Goal: Transaction & Acquisition: Purchase product/service

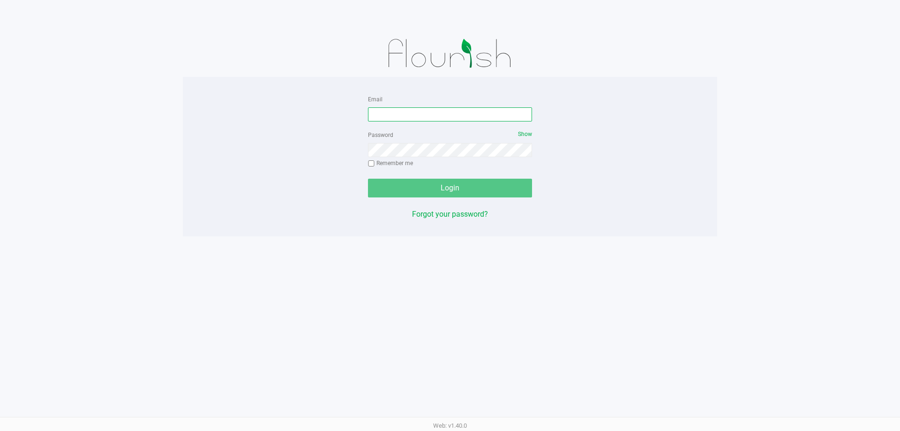
click at [508, 115] on input "Email" at bounding box center [450, 114] width 164 height 14
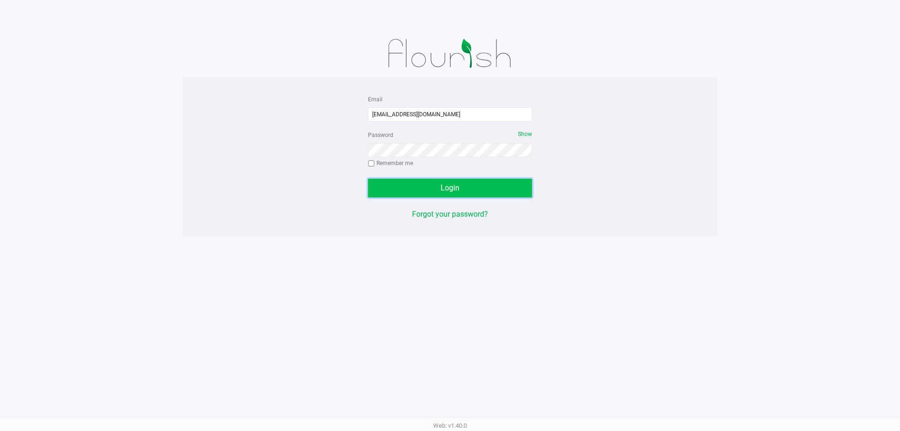
click at [423, 191] on button "Login" at bounding box center [450, 188] width 164 height 19
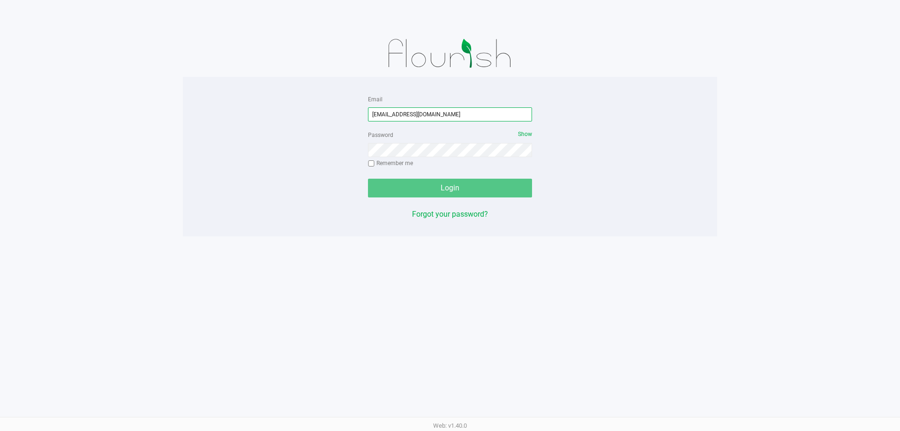
drag, startPoint x: 466, startPoint y: 109, endPoint x: 92, endPoint y: 110, distance: 373.7
click at [92, 110] on app-pos-login-wrapper "Email [EMAIL_ADDRESS][DOMAIN_NAME] Password Show Remember me Login Forgot your …" at bounding box center [450, 118] width 900 height 236
type input "[EMAIL_ADDRESS][DOMAIN_NAME]"
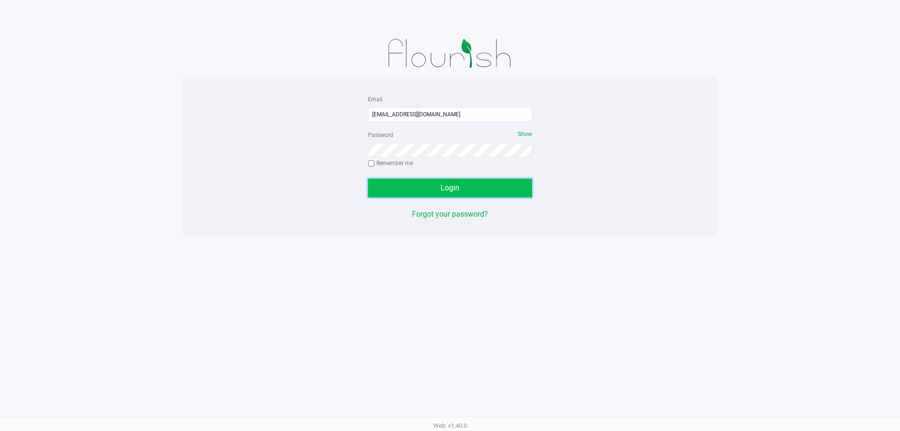
click at [472, 194] on button "Login" at bounding box center [450, 188] width 164 height 19
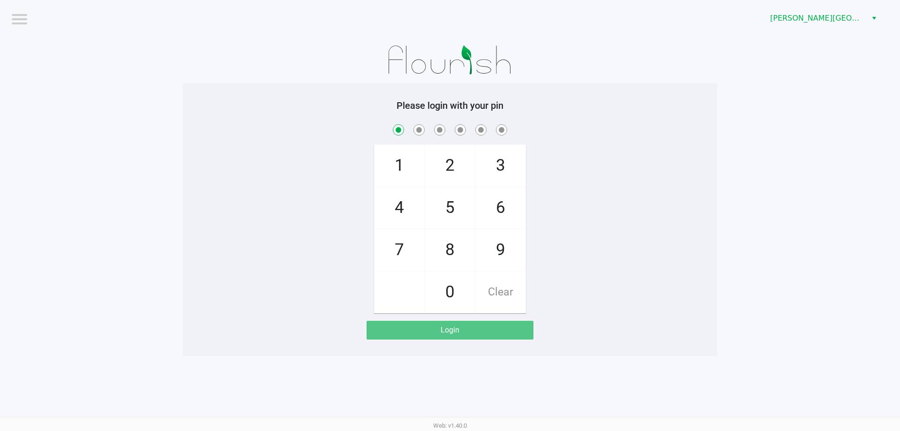
checkbox input "true"
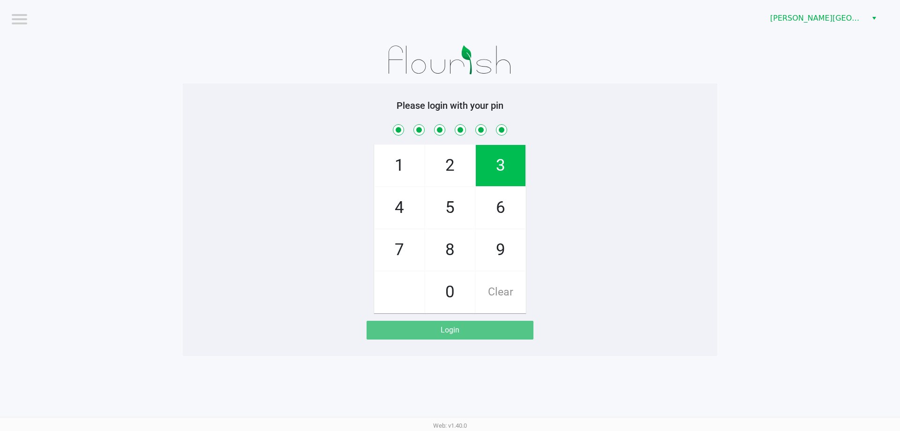
checkbox input "true"
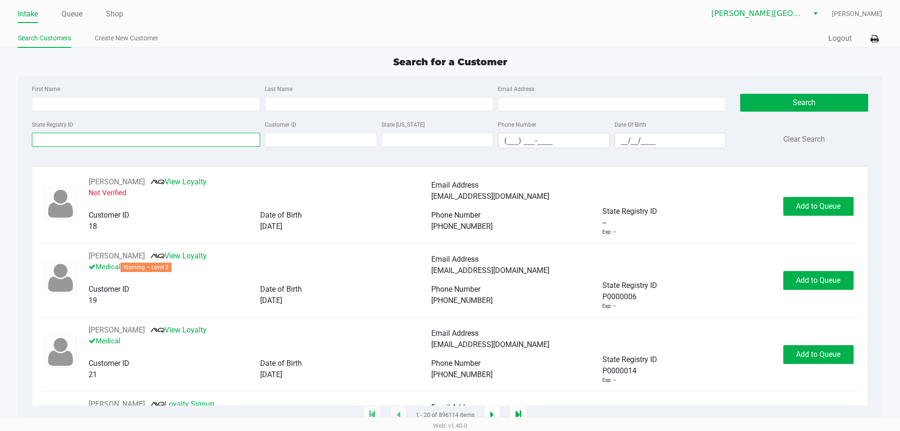
click at [123, 136] on input "State Registry ID" at bounding box center [146, 140] width 228 height 14
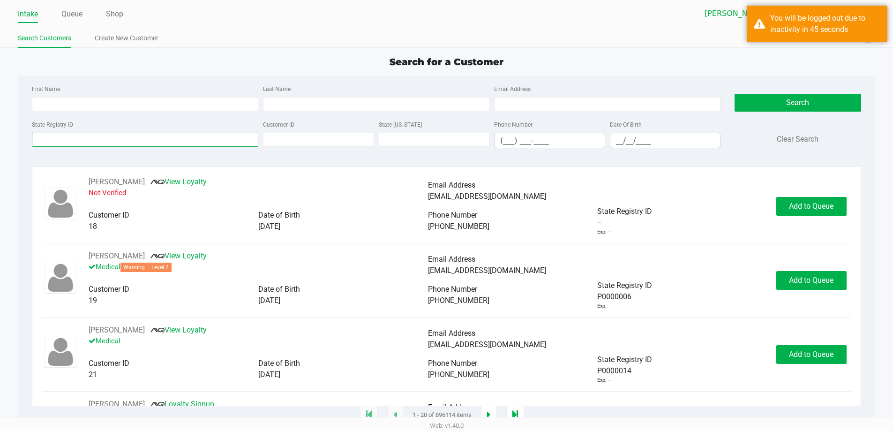
click at [99, 135] on input "State Registry ID" at bounding box center [145, 140] width 226 height 14
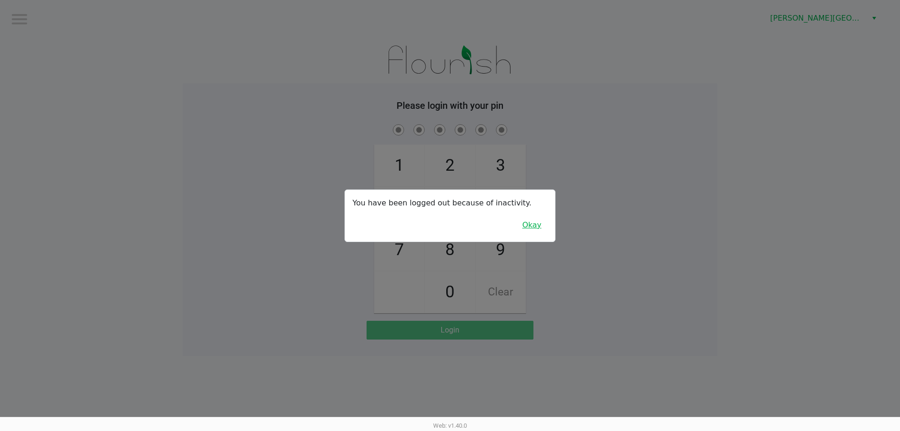
click at [536, 228] on button "Okay" at bounding box center [531, 225] width 31 height 18
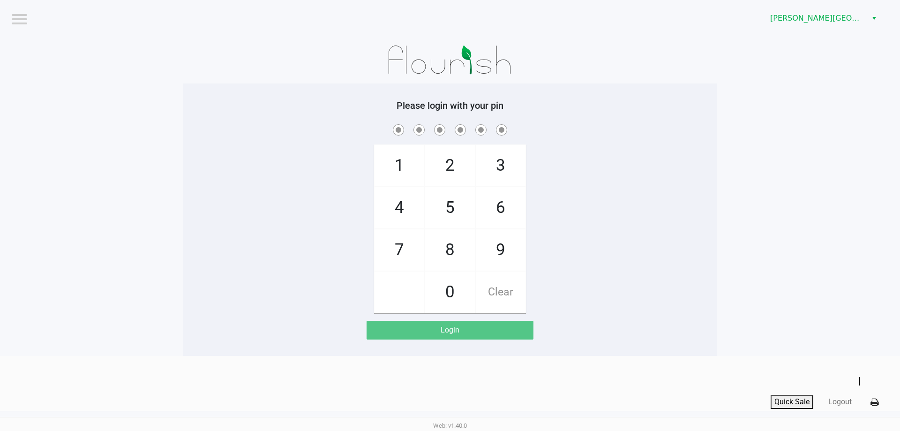
click at [458, 243] on span "8" at bounding box center [450, 249] width 50 height 41
click at [399, 249] on span "7" at bounding box center [400, 249] width 50 height 41
click at [449, 204] on span "5" at bounding box center [450, 207] width 50 height 41
click at [443, 247] on span "8" at bounding box center [450, 249] width 50 height 41
drag, startPoint x: 506, startPoint y: 160, endPoint x: 511, endPoint y: 178, distance: 18.1
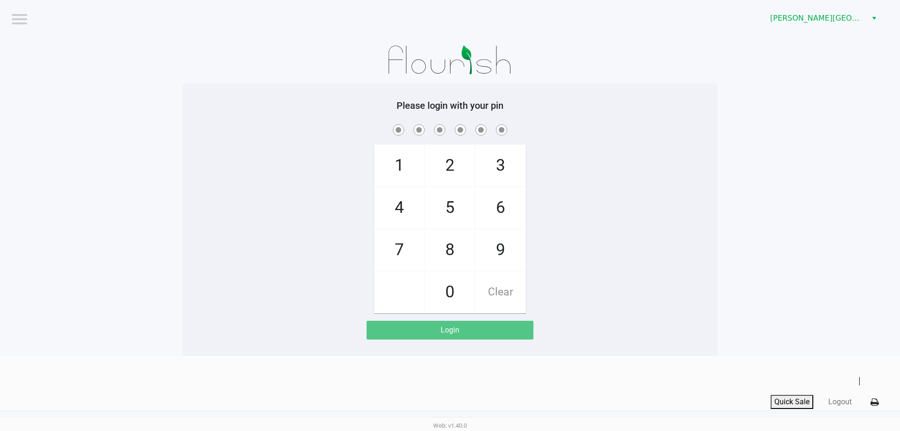
click at [506, 160] on span "3" at bounding box center [501, 165] width 50 height 41
drag, startPoint x: 499, startPoint y: 248, endPoint x: 500, endPoint y: 254, distance: 5.2
click at [499, 248] on span "9" at bounding box center [501, 249] width 50 height 41
click at [478, 328] on div "Login" at bounding box center [450, 330] width 166 height 19
click at [440, 250] on span "8" at bounding box center [450, 249] width 50 height 41
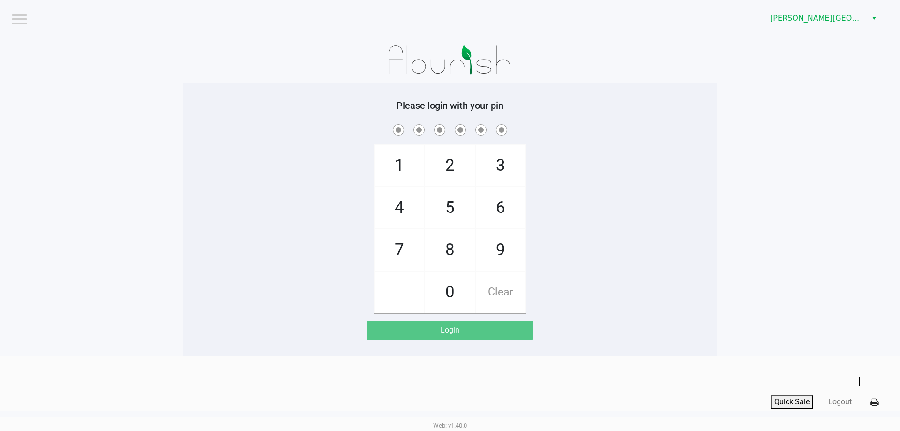
click at [404, 122] on span at bounding box center [404, 122] width 0 height 0
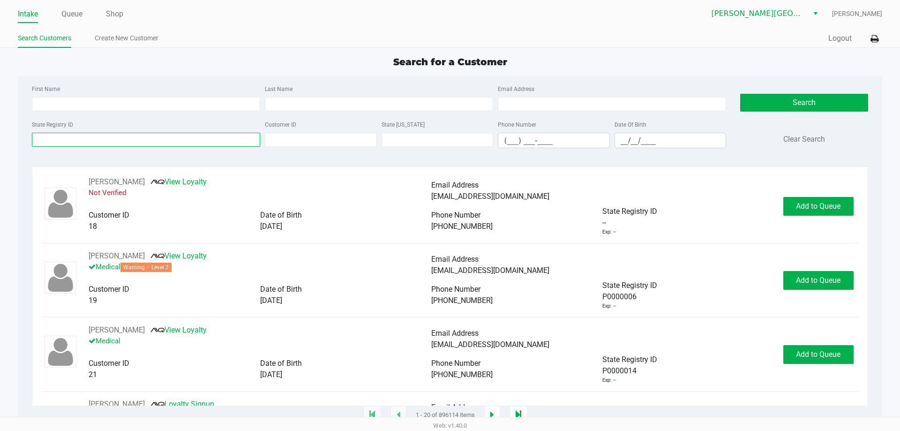
click at [107, 143] on input "State Registry ID" at bounding box center [146, 140] width 228 height 14
type input "ktp"
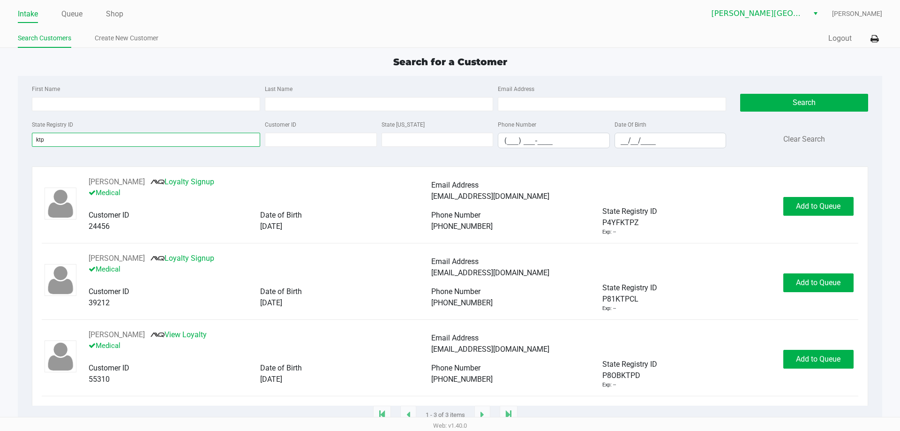
drag, startPoint x: 123, startPoint y: 139, endPoint x: 0, endPoint y: 138, distance: 122.8
click at [0, 138] on app-all-customers "Search for a Customer First Name Last Name Email Address State Registry ID ktp …" at bounding box center [450, 235] width 900 height 361
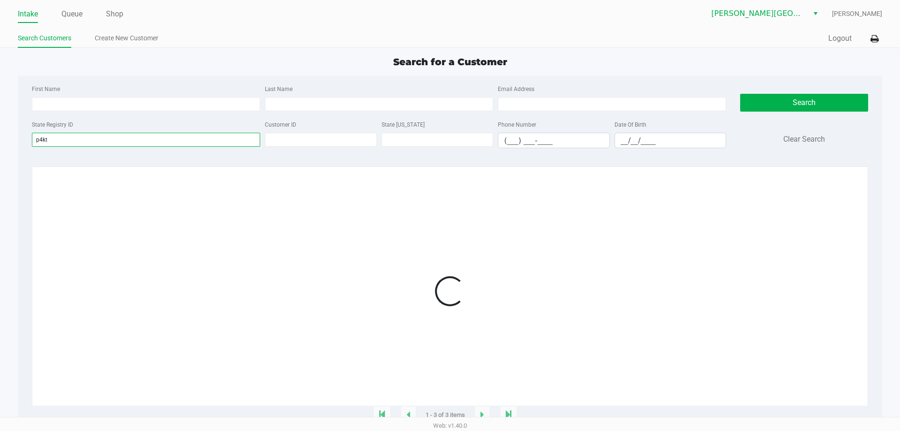
click at [64, 141] on input "p4kt" at bounding box center [146, 140] width 228 height 14
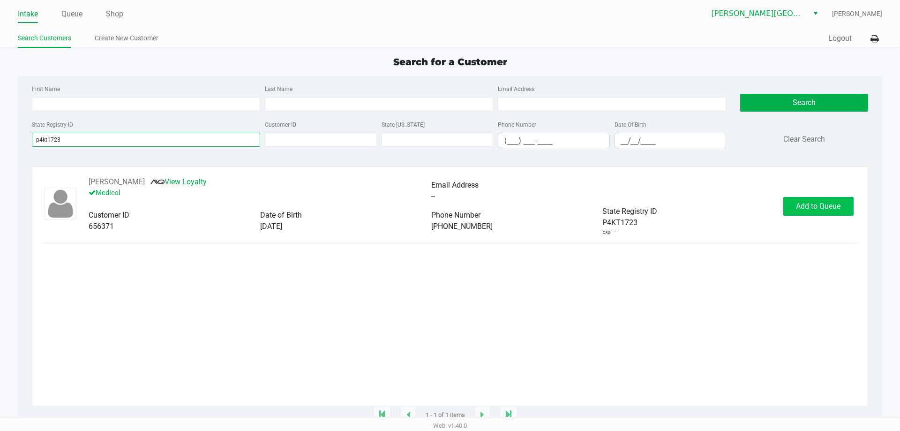
type input "p4kt1723"
click at [807, 209] on span "Add to Queue" at bounding box center [818, 206] width 45 height 9
click at [819, 209] on span "In [GEOGRAPHIC_DATA]" at bounding box center [830, 206] width 79 height 9
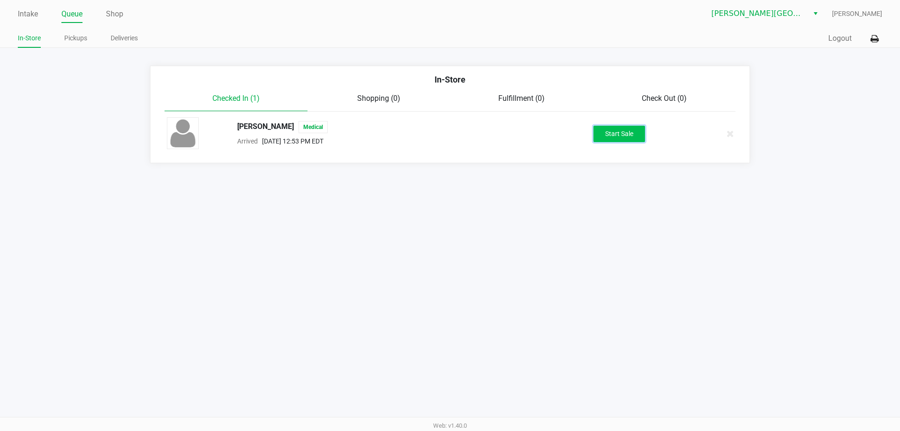
click at [629, 133] on button "Start Sale" at bounding box center [620, 134] width 52 height 16
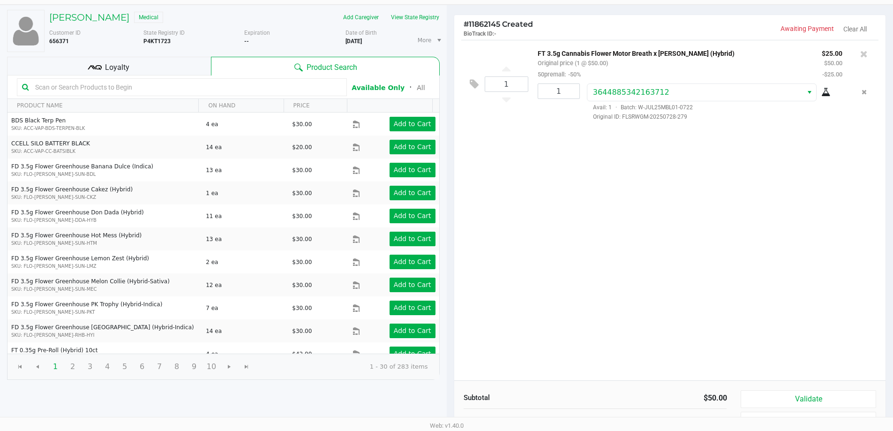
scroll to position [96, 0]
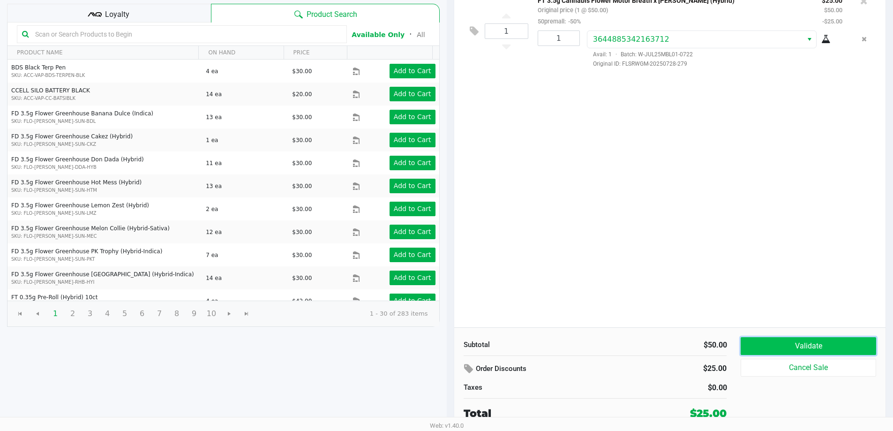
click at [796, 342] on button "Validate" at bounding box center [808, 346] width 135 height 18
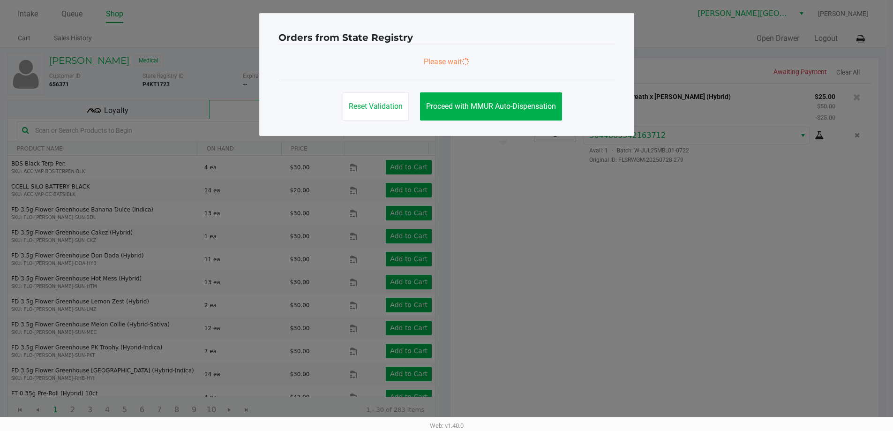
scroll to position [0, 0]
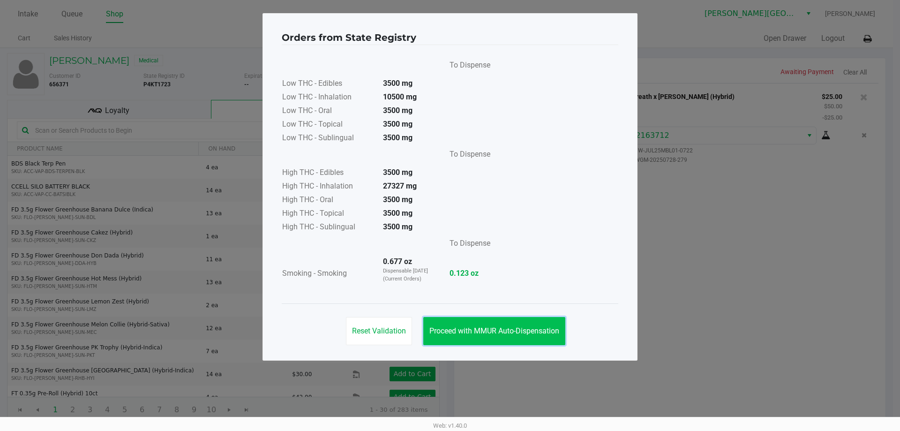
click at [501, 334] on span "Proceed with MMUR Auto-Dispensation" at bounding box center [494, 330] width 130 height 9
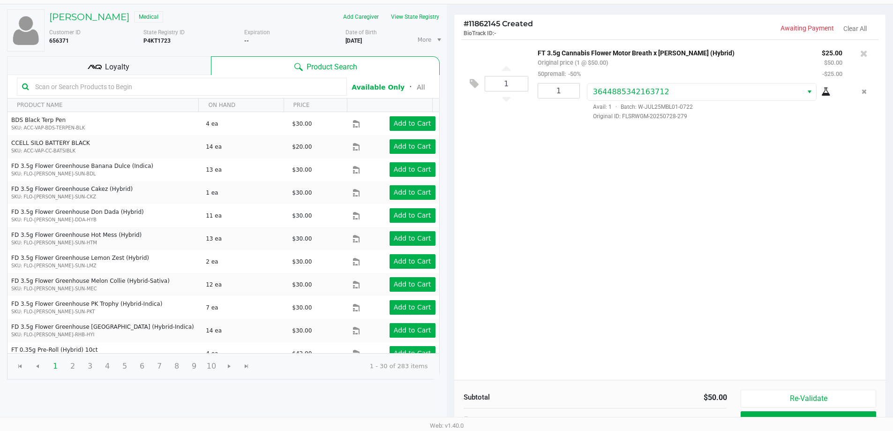
scroll to position [96, 0]
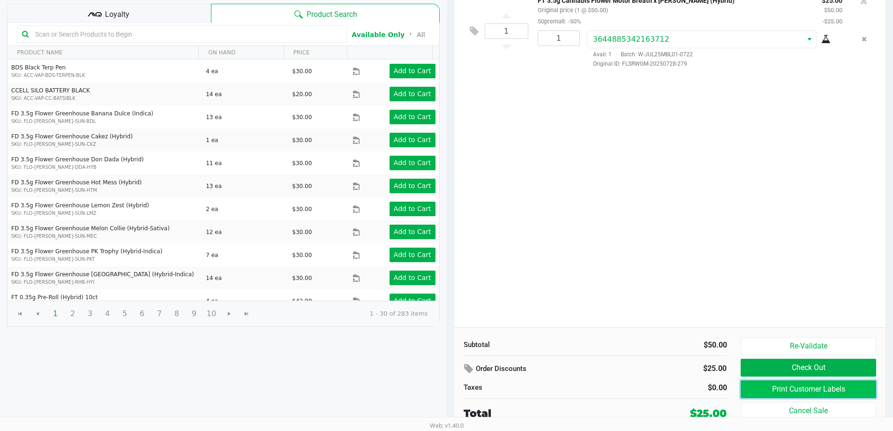
click at [820, 387] on button "Print Customer Labels" at bounding box center [808, 389] width 135 height 18
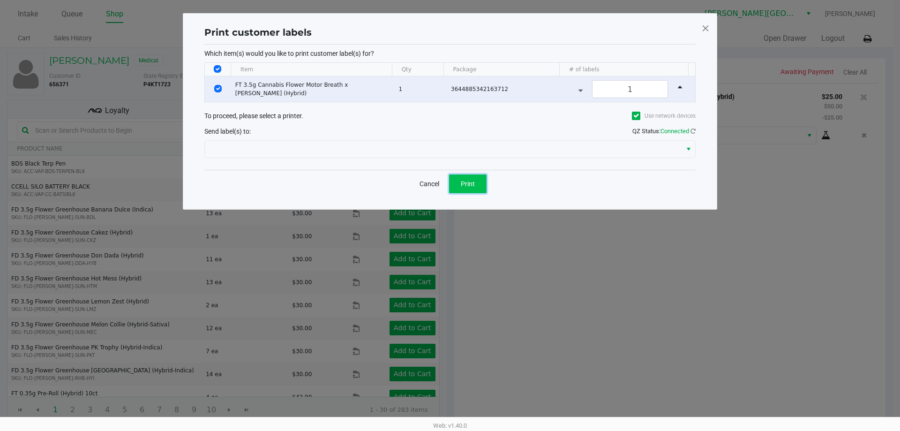
click at [470, 181] on span "Print" at bounding box center [468, 184] width 14 height 8
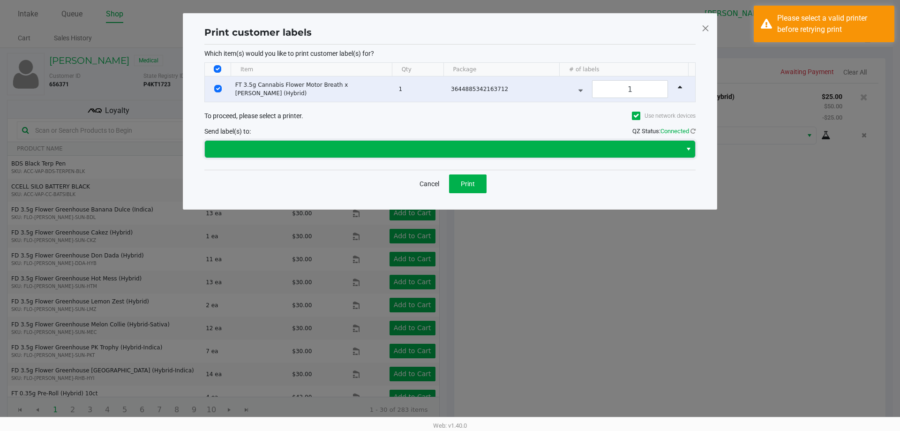
click at [283, 145] on span at bounding box center [444, 148] width 466 height 11
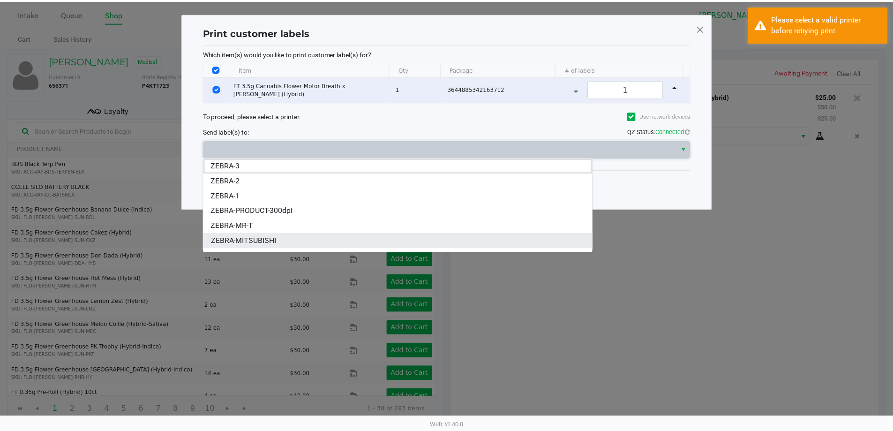
scroll to position [11, 0]
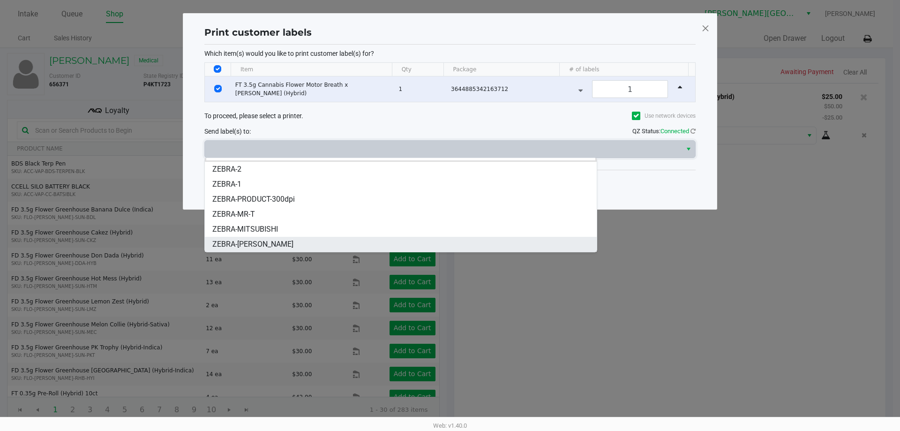
click at [262, 240] on span "ZEBRA-[PERSON_NAME]" at bounding box center [252, 244] width 81 height 11
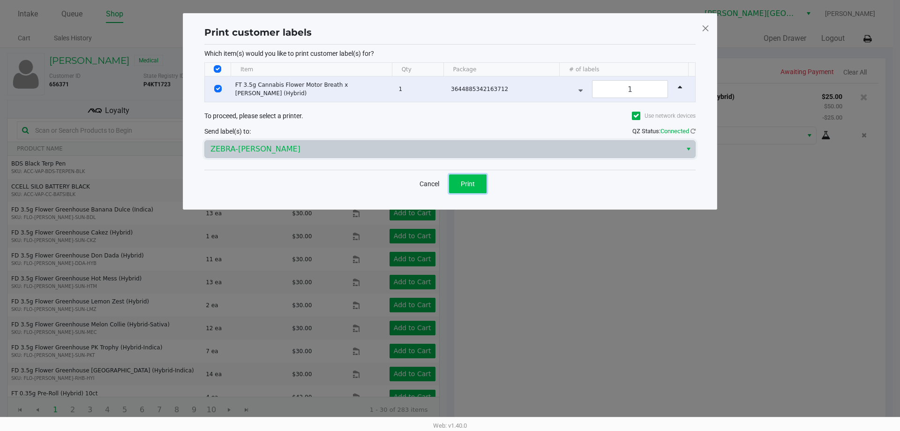
click at [469, 178] on button "Print" at bounding box center [468, 183] width 38 height 19
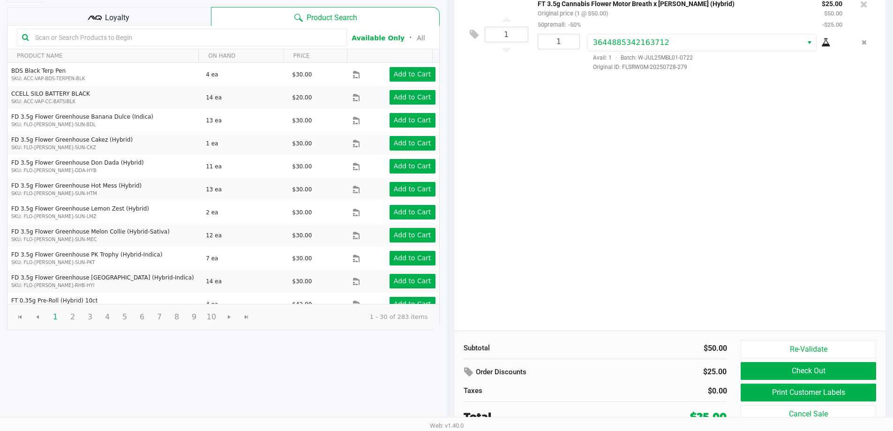
scroll to position [96, 0]
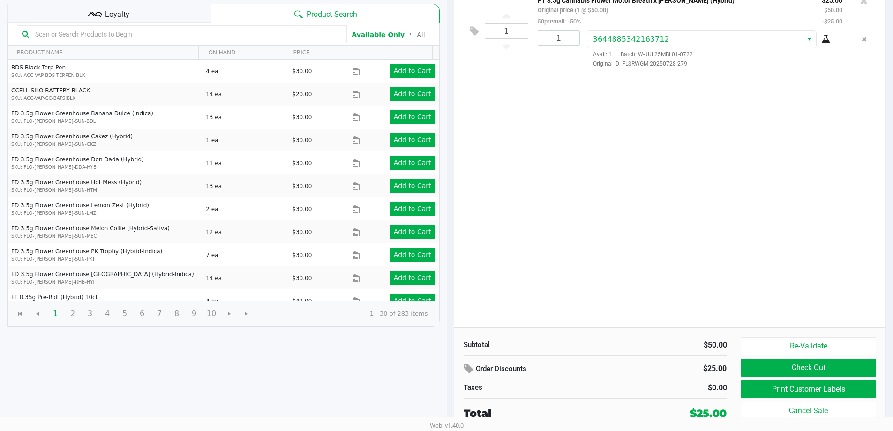
click at [119, 14] on span "Loyalty" at bounding box center [117, 14] width 24 height 11
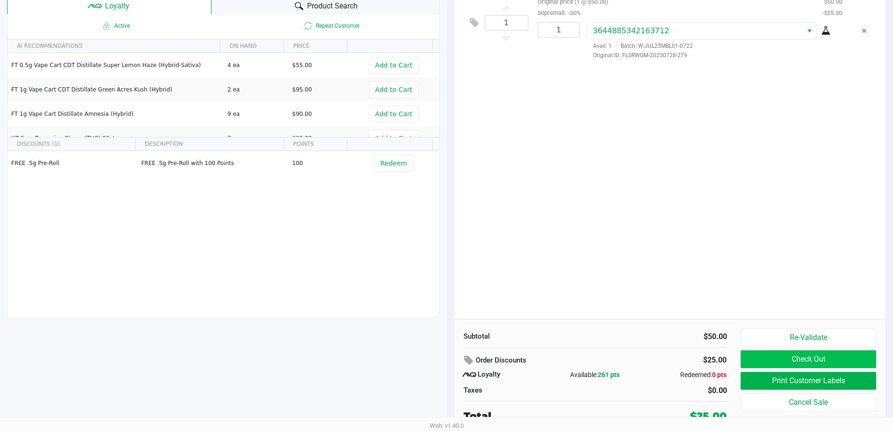
scroll to position [107, 0]
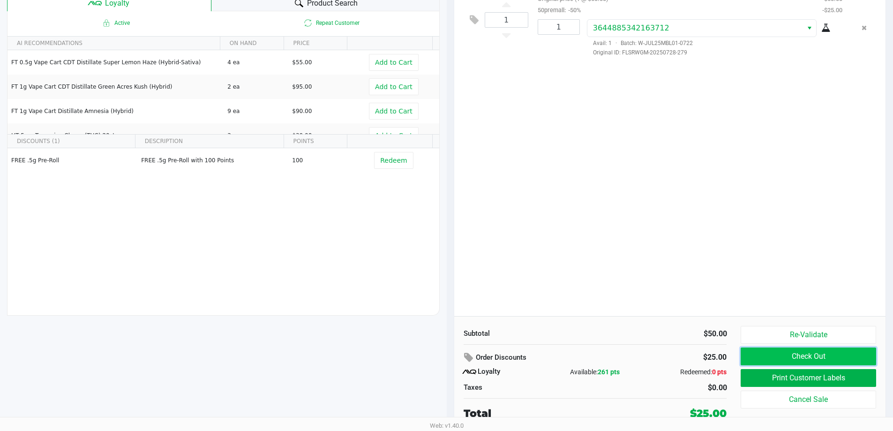
click at [824, 355] on button "Check Out" at bounding box center [808, 356] width 135 height 18
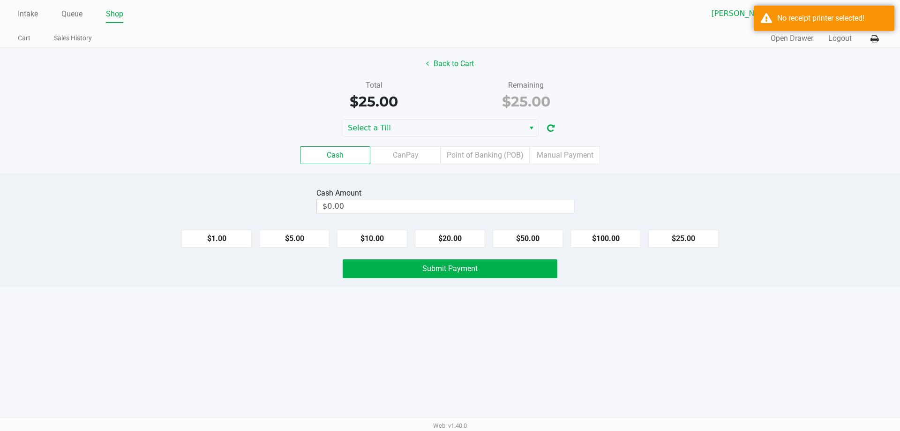
click at [330, 154] on label "Cash" at bounding box center [335, 155] width 70 height 18
click at [0, 0] on 0 "Cash" at bounding box center [0, 0] width 0 height 0
click at [324, 151] on label "Cash" at bounding box center [335, 155] width 70 height 18
click at [0, 0] on 0 "Cash" at bounding box center [0, 0] width 0 height 0
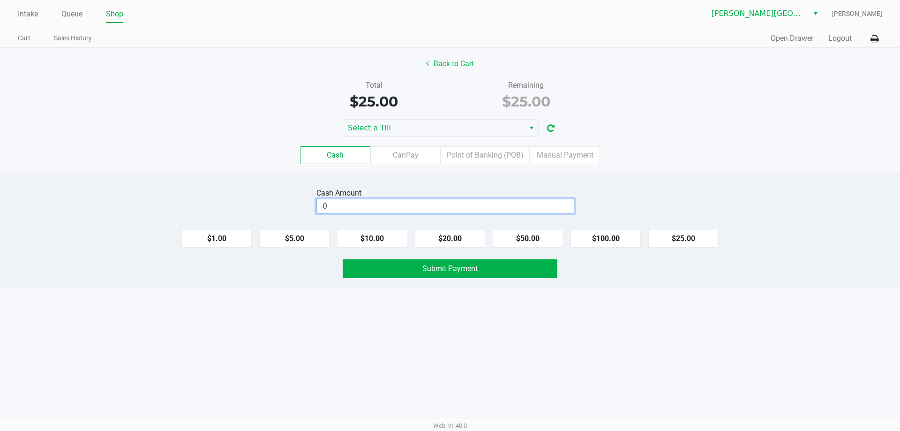
click at [368, 202] on input "0" at bounding box center [445, 206] width 257 height 14
type input "$25.00"
click at [515, 266] on button "Submit Payment" at bounding box center [450, 268] width 215 height 19
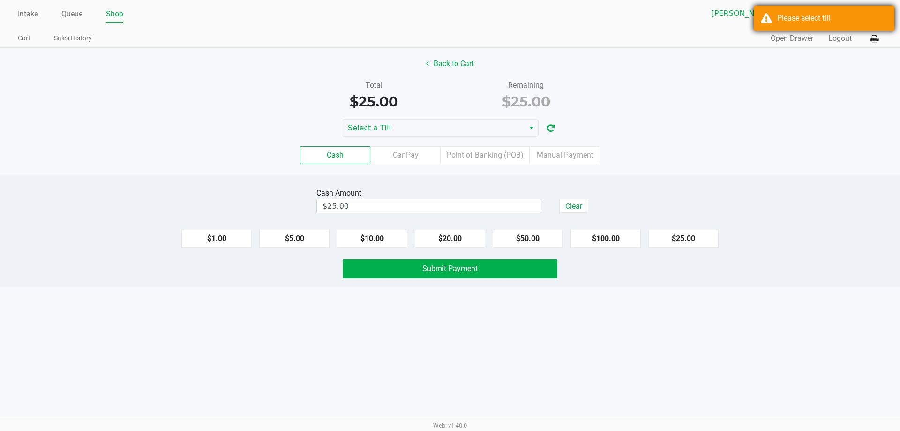
click at [825, 15] on div "Please select till" at bounding box center [832, 18] width 110 height 11
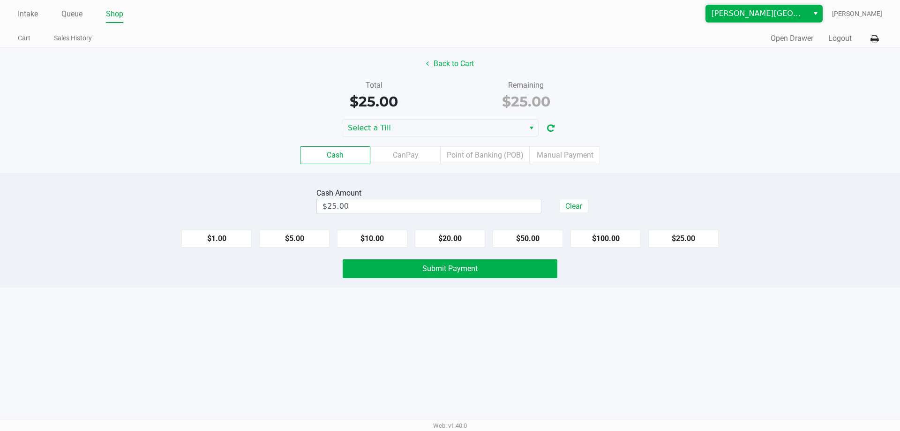
click at [803, 13] on span "[PERSON_NAME][GEOGRAPHIC_DATA]" at bounding box center [757, 13] width 91 height 11
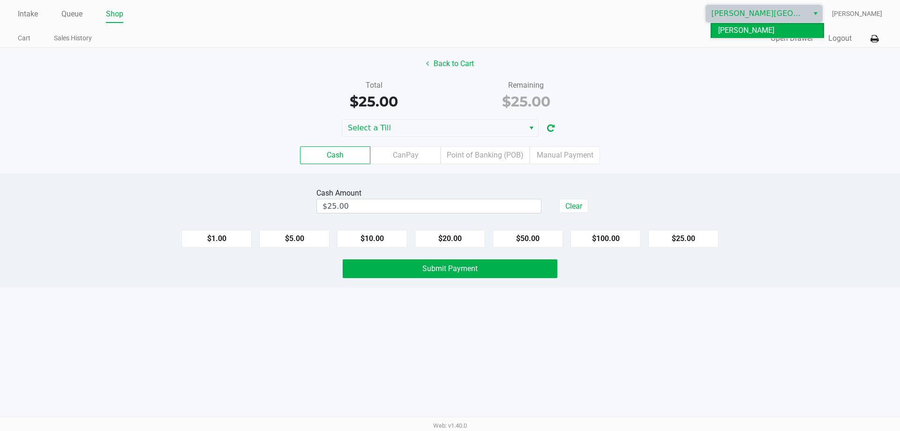
click at [771, 29] on span "[PERSON_NAME][GEOGRAPHIC_DATA]" at bounding box center [767, 36] width 98 height 23
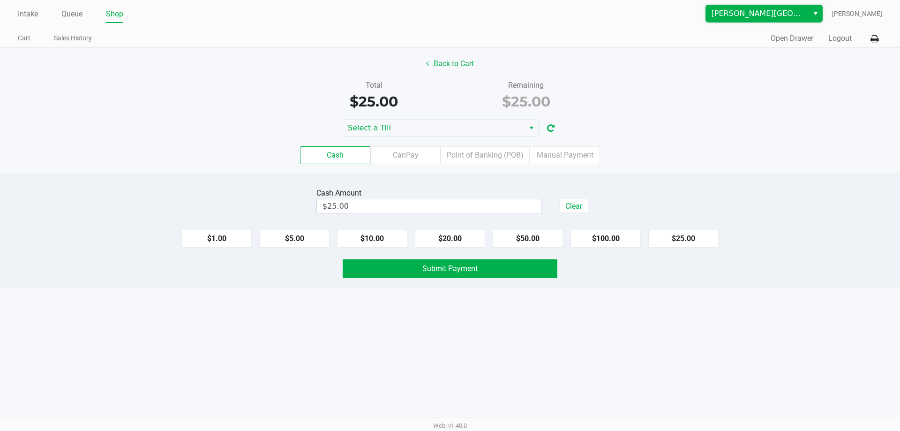
click at [801, 13] on span "[PERSON_NAME][GEOGRAPHIC_DATA]" at bounding box center [757, 13] width 91 height 11
click at [815, 9] on button "Select" at bounding box center [816, 13] width 14 height 17
click at [798, 14] on span "[PERSON_NAME][GEOGRAPHIC_DATA]" at bounding box center [757, 13] width 91 height 11
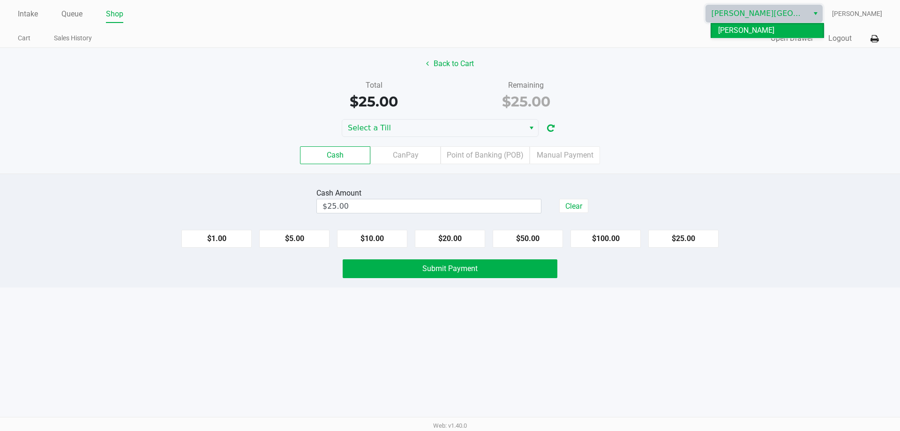
click at [745, 31] on span "[PERSON_NAME][GEOGRAPHIC_DATA]" at bounding box center [767, 36] width 98 height 23
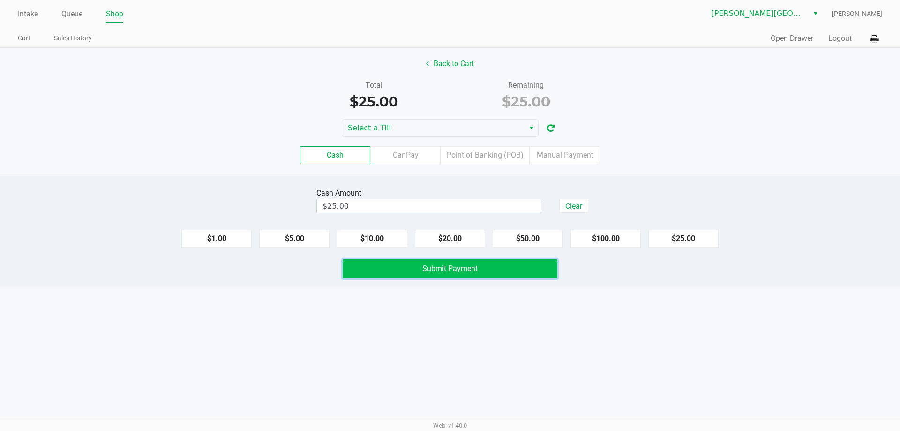
click at [463, 270] on span "Submit Payment" at bounding box center [449, 268] width 55 height 9
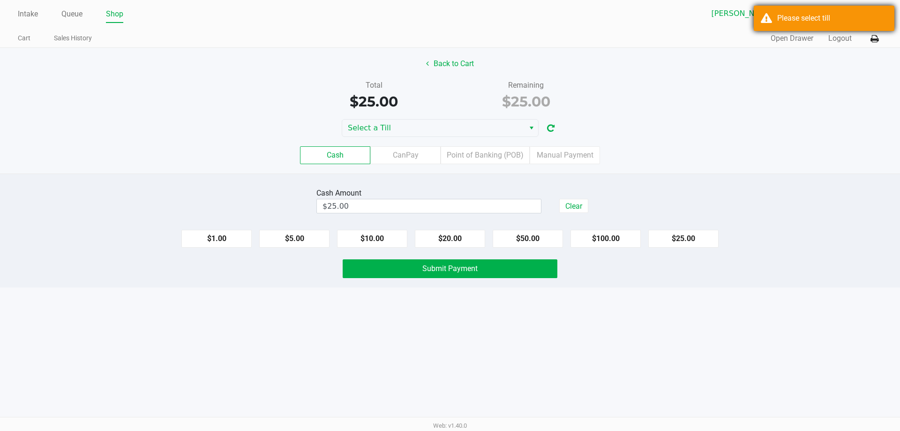
click at [767, 16] on div "Please select till" at bounding box center [824, 18] width 141 height 25
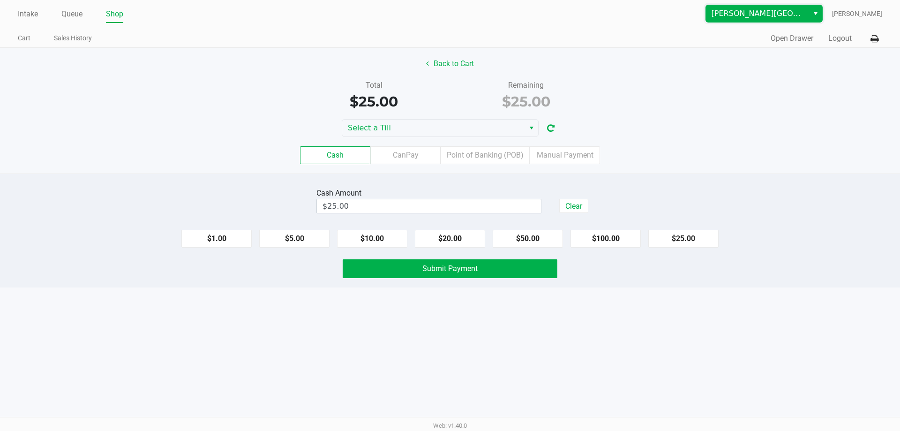
click at [753, 9] on span "[PERSON_NAME][GEOGRAPHIC_DATA]" at bounding box center [757, 13] width 91 height 11
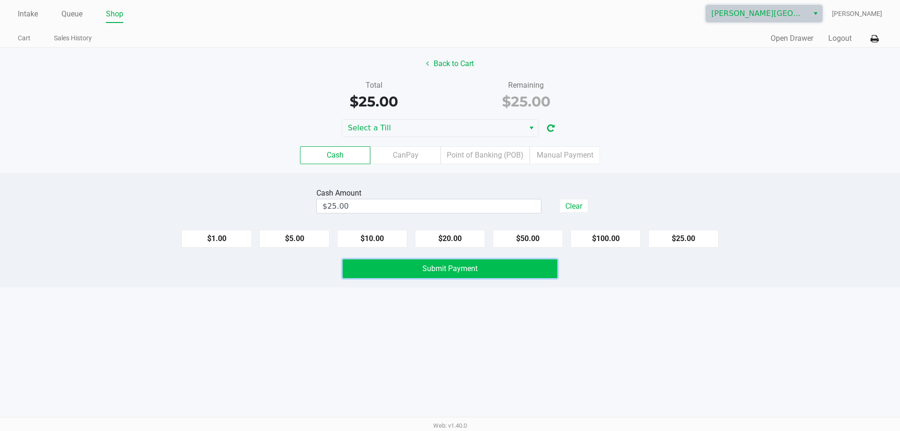
click at [405, 272] on button "Submit Payment" at bounding box center [450, 268] width 215 height 19
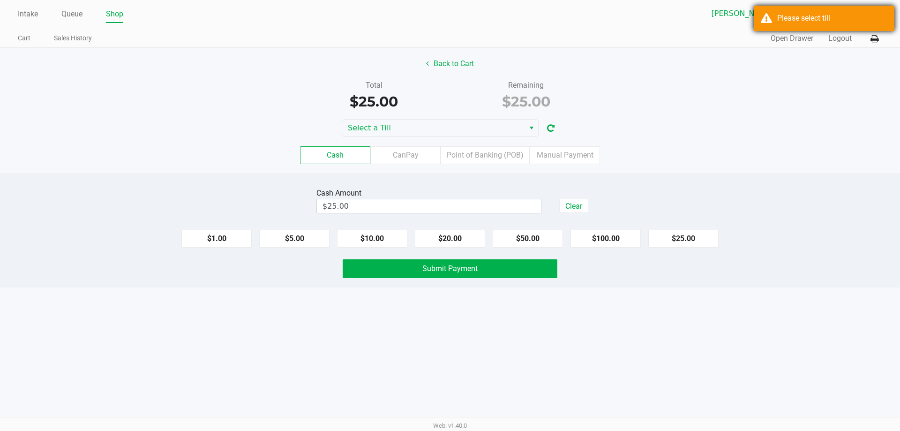
click at [774, 17] on div "Please select till" at bounding box center [824, 18] width 141 height 25
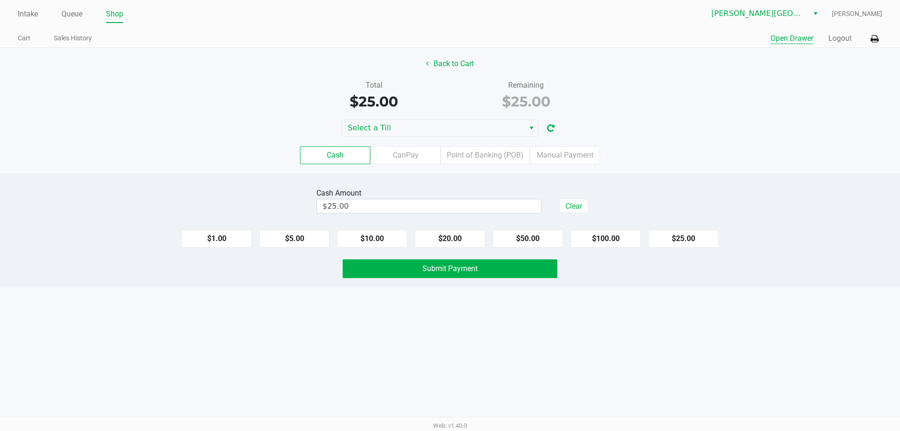
click at [782, 41] on button "Open Drawer" at bounding box center [792, 38] width 43 height 11
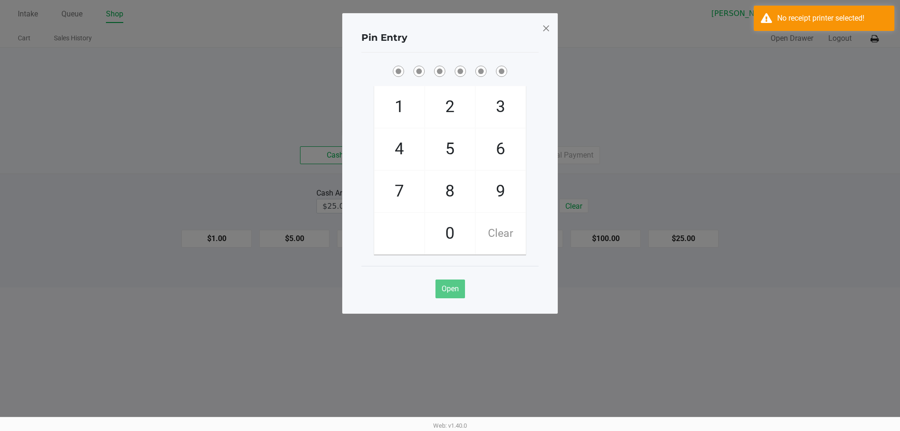
click at [449, 197] on span "8" at bounding box center [450, 191] width 50 height 41
checkbox input "true"
drag, startPoint x: 401, startPoint y: 173, endPoint x: 411, endPoint y: 173, distance: 9.9
click at [402, 173] on span "7" at bounding box center [400, 191] width 50 height 41
checkbox input "true"
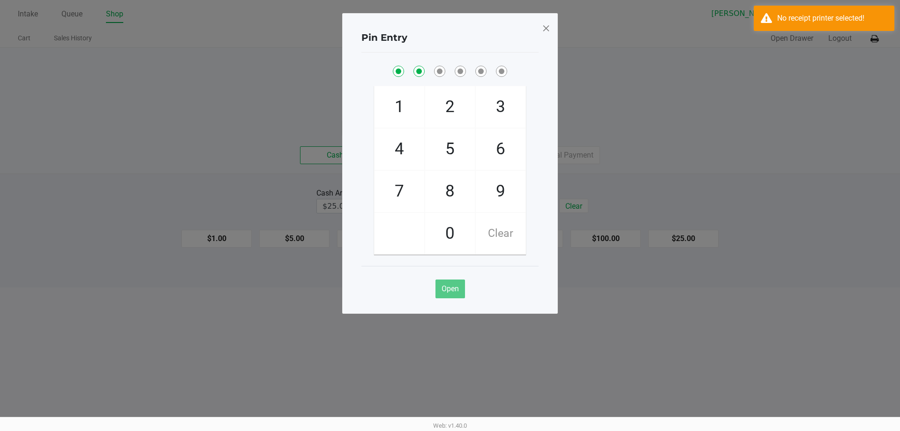
click at [455, 142] on span "5" at bounding box center [450, 148] width 50 height 41
checkbox input "true"
drag, startPoint x: 460, startPoint y: 167, endPoint x: 464, endPoint y: 173, distance: 7.2
click at [460, 168] on span "5" at bounding box center [450, 148] width 50 height 41
checkbox input "true"
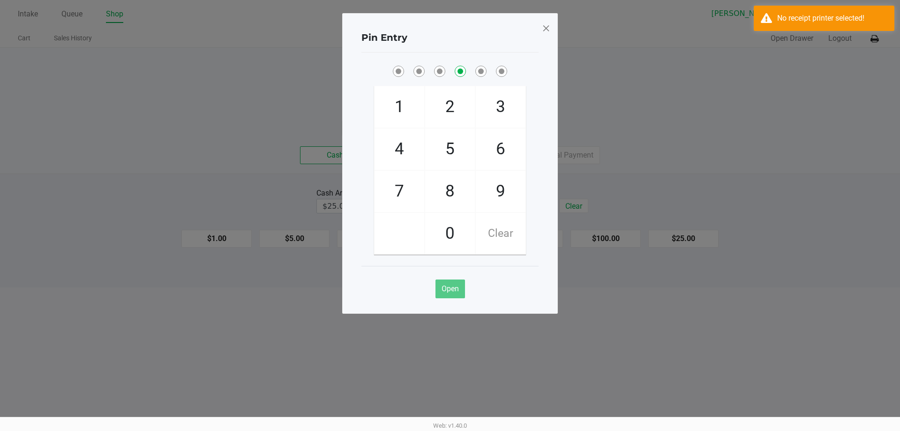
checkbox input "false"
checkbox input "true"
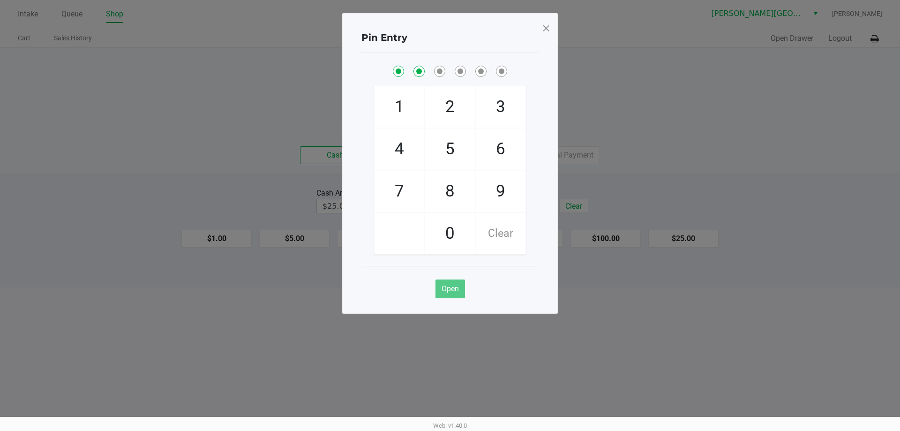
checkbox input "true"
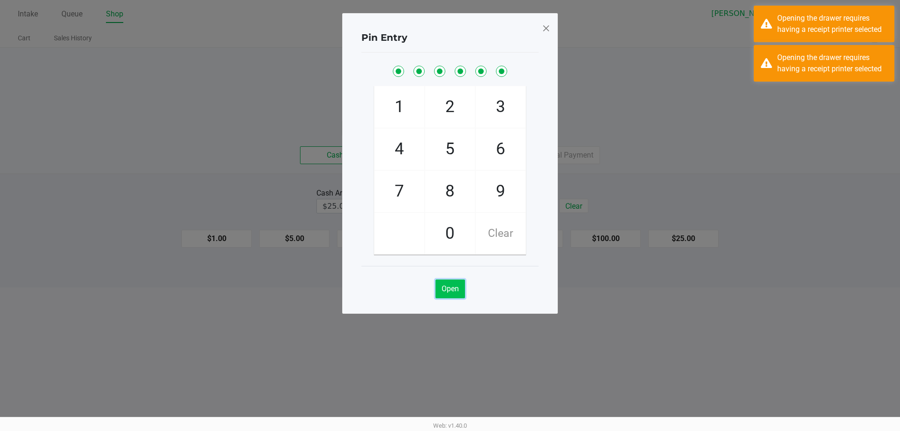
click at [463, 292] on button "Open" at bounding box center [451, 288] width 30 height 19
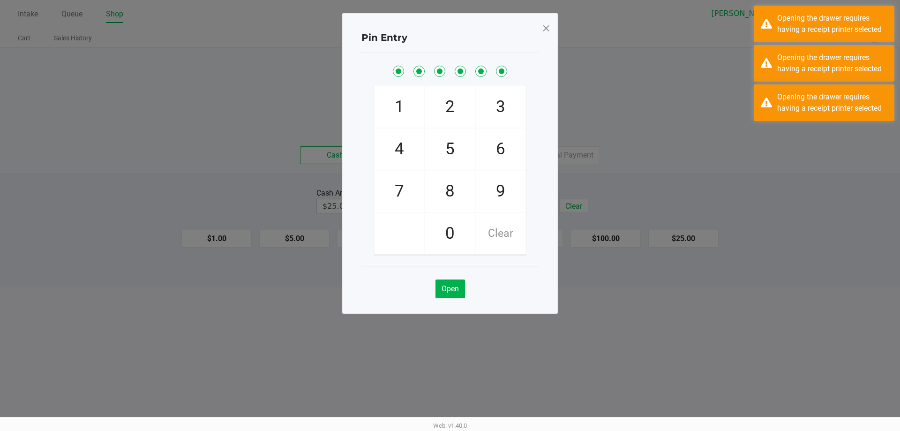
click at [564, 293] on ngb-modal-window "Pin Entry 1 4 7 2 5 8 0 3 6 9 Clear Open" at bounding box center [450, 215] width 900 height 431
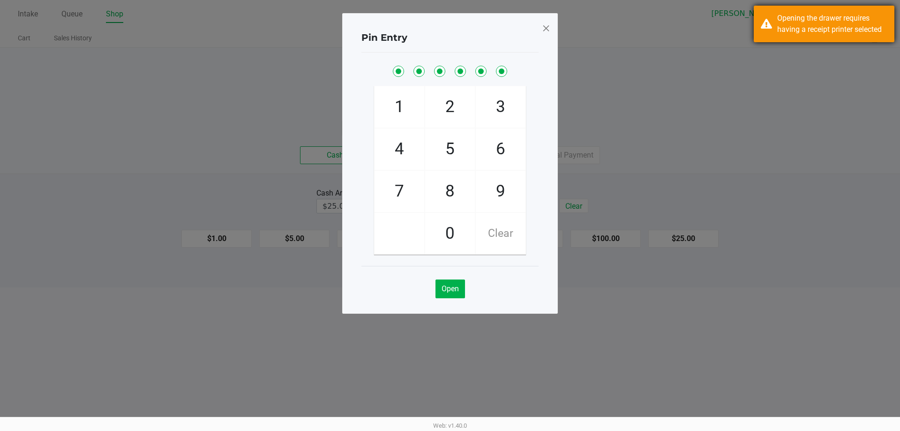
click at [826, 19] on div "Opening the drawer requires having a receipt printer selected" at bounding box center [832, 24] width 110 height 23
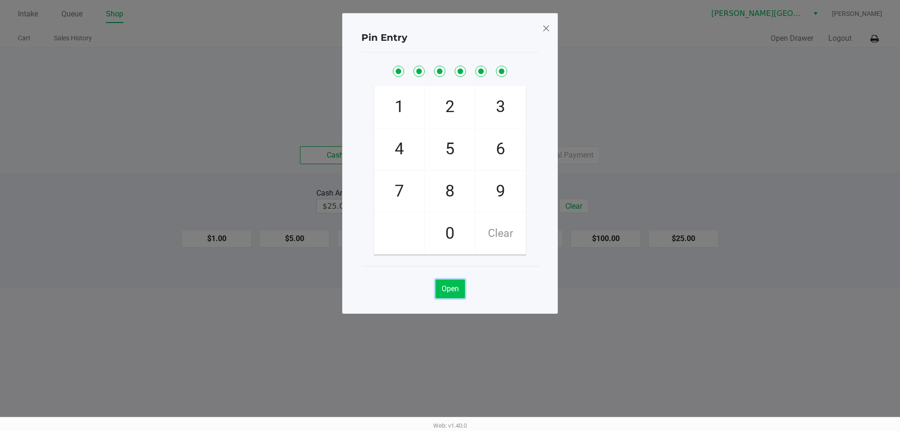
click at [450, 289] on span "Open" at bounding box center [450, 288] width 17 height 9
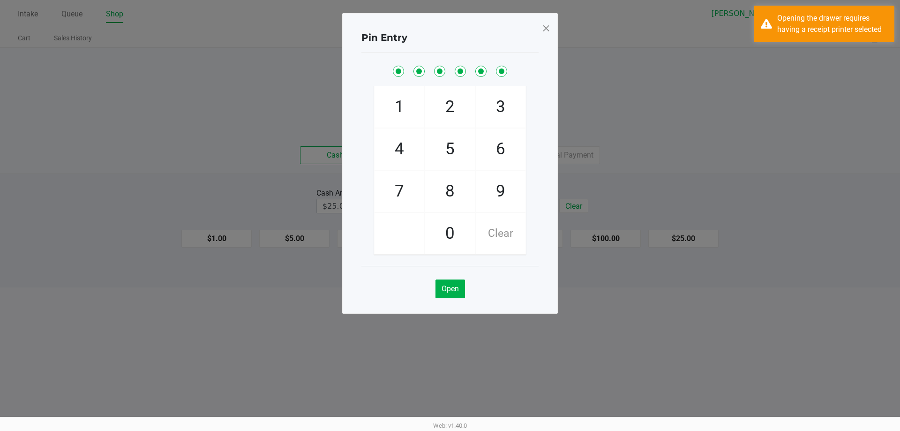
click at [549, 28] on span at bounding box center [546, 28] width 8 height 15
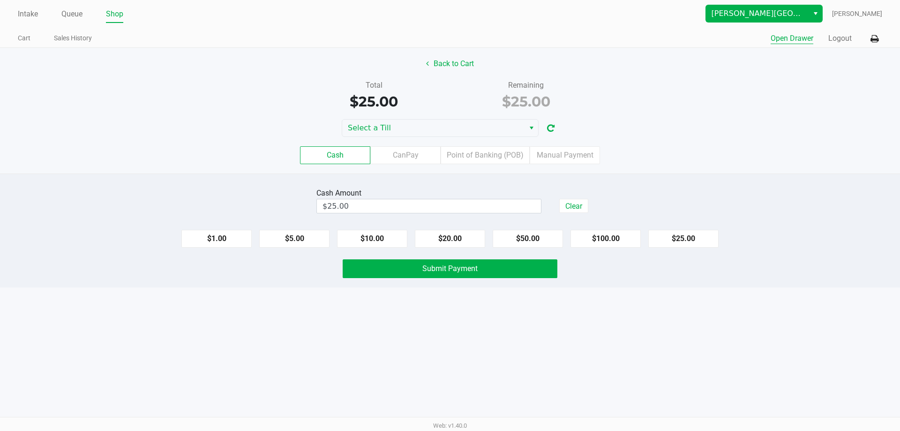
click at [819, 14] on span "Select" at bounding box center [816, 13] width 8 height 11
click at [820, 13] on span "Select" at bounding box center [816, 13] width 8 height 11
click at [746, 18] on span "[PERSON_NAME][GEOGRAPHIC_DATA]" at bounding box center [757, 13] width 91 height 11
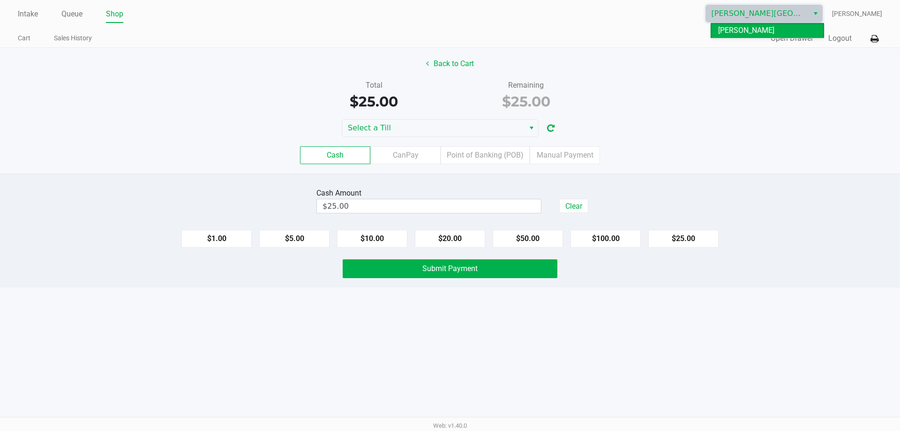
click at [743, 26] on span "[PERSON_NAME][GEOGRAPHIC_DATA]" at bounding box center [767, 36] width 98 height 23
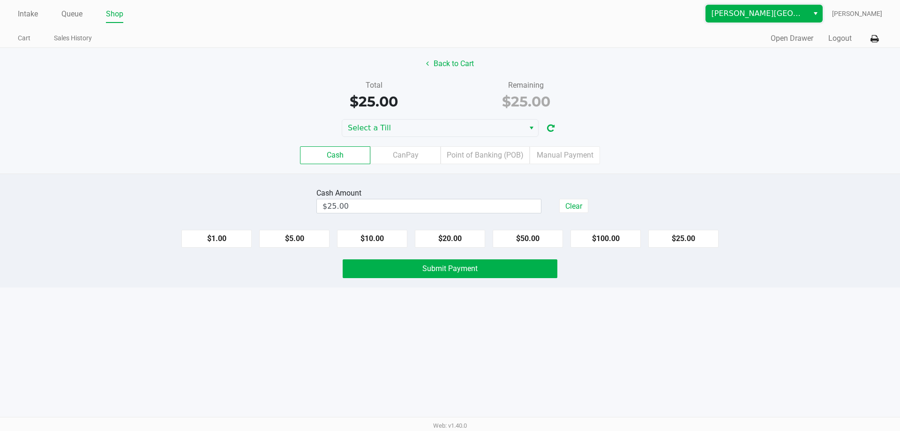
click at [740, 19] on span "[PERSON_NAME][GEOGRAPHIC_DATA]" at bounding box center [757, 13] width 103 height 17
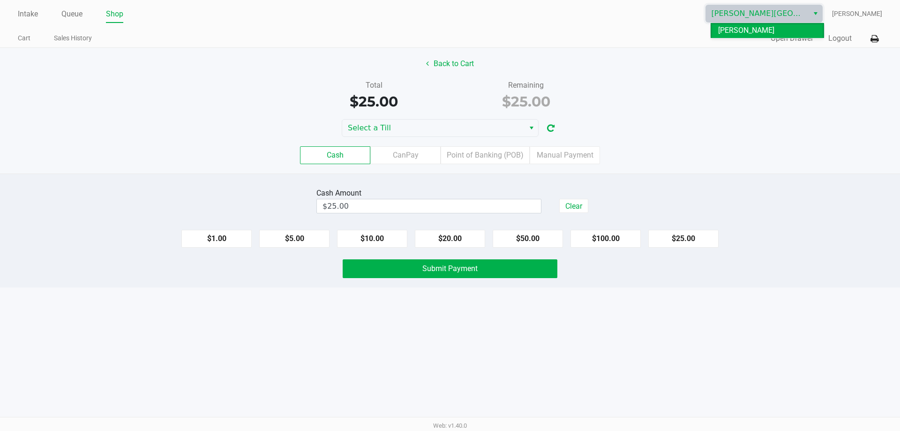
click at [733, 30] on span "[PERSON_NAME][GEOGRAPHIC_DATA]" at bounding box center [767, 36] width 98 height 23
click at [733, 30] on div "Intake Queue Shop [PERSON_NAME][GEOGRAPHIC_DATA] WC [PERSON_NAME] Cart Sales Hi…" at bounding box center [450, 24] width 900 height 48
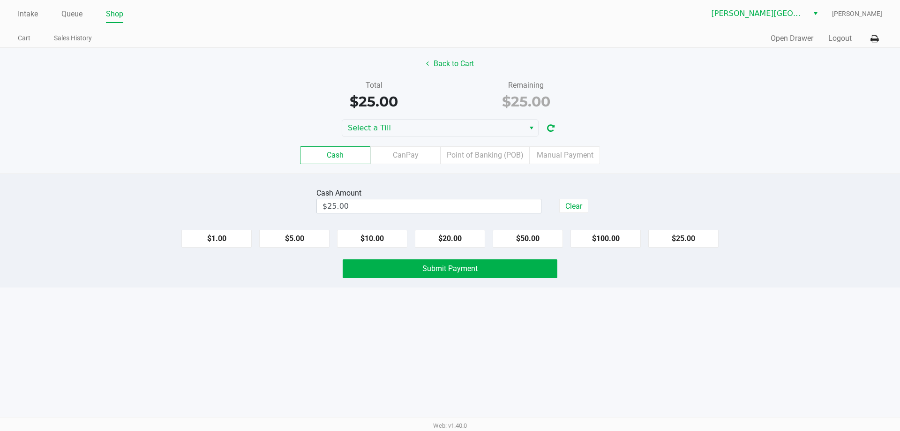
click at [678, 120] on div "Select a Till" at bounding box center [450, 128] width 900 height 18
click at [512, 124] on span "Select a Till" at bounding box center [433, 127] width 171 height 11
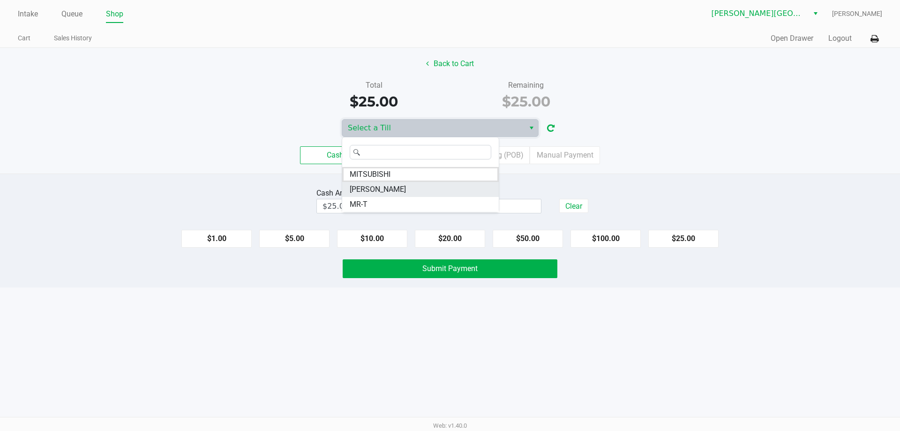
click at [437, 184] on li "[PERSON_NAME]" at bounding box center [420, 189] width 157 height 15
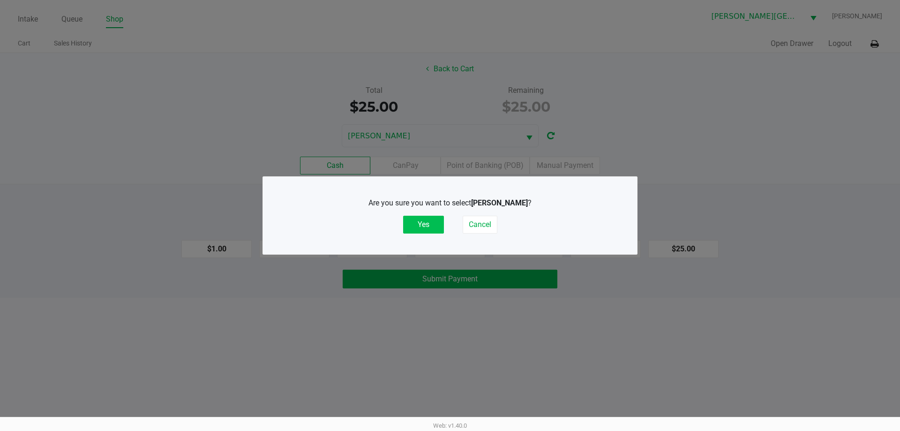
click at [436, 222] on button "Yes" at bounding box center [423, 225] width 41 height 18
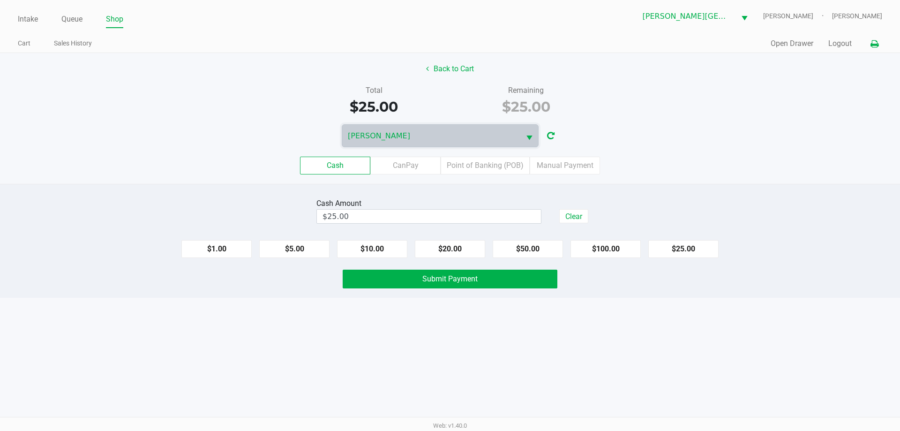
click at [879, 48] on button at bounding box center [874, 43] width 15 height 17
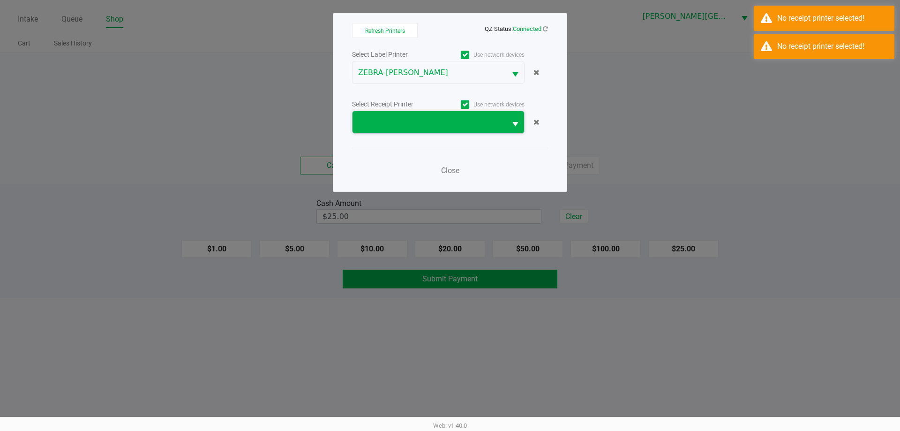
click at [491, 128] on span at bounding box center [429, 122] width 143 height 11
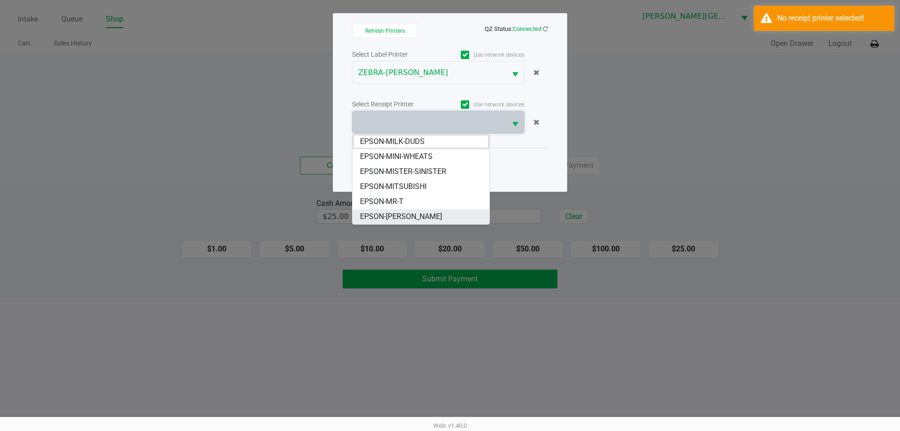
click at [417, 215] on span "EPSON-[PERSON_NAME]" at bounding box center [401, 216] width 82 height 11
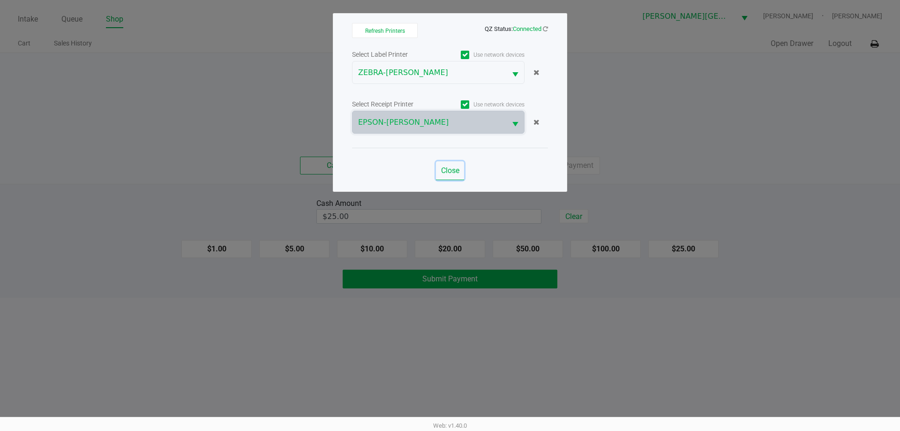
click at [453, 173] on span "Close" at bounding box center [450, 170] width 18 height 9
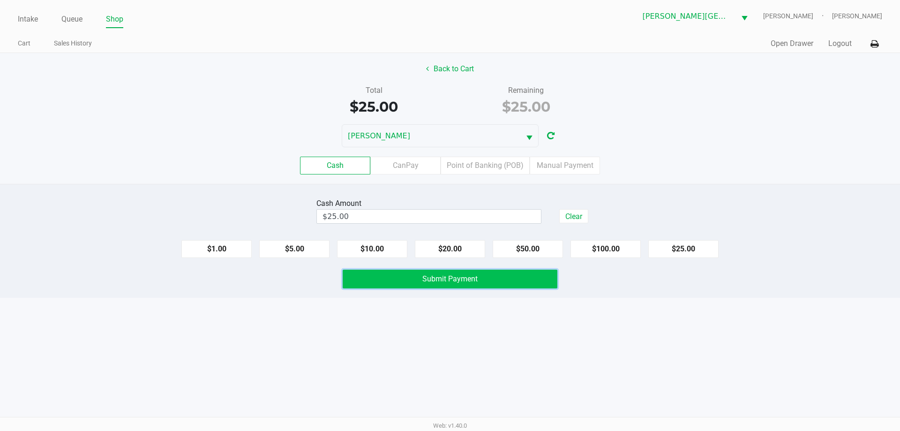
click at [430, 275] on span "Submit Payment" at bounding box center [449, 278] width 55 height 9
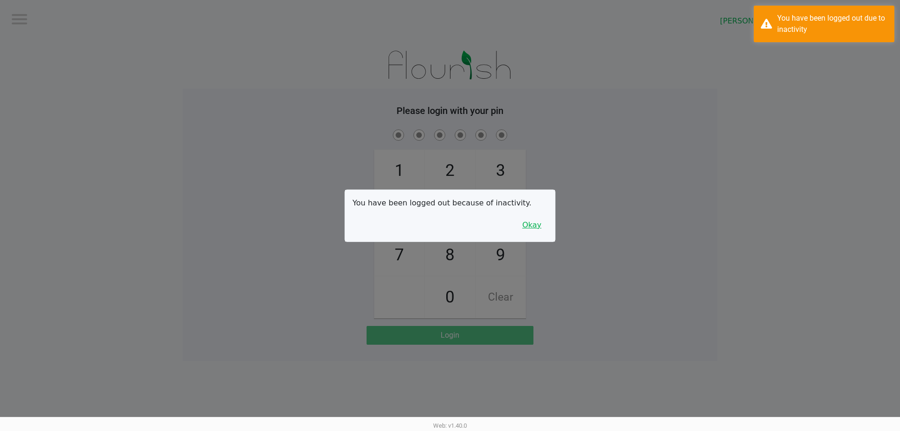
click at [536, 233] on button "Okay" at bounding box center [531, 225] width 31 height 18
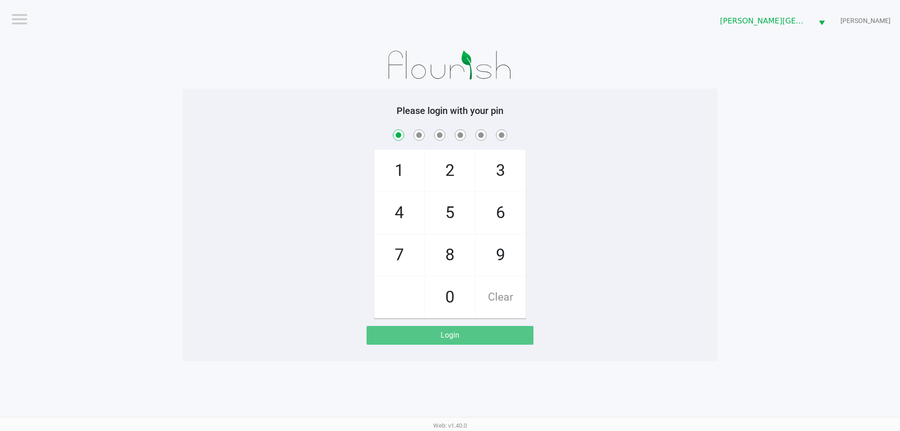
checkbox input "true"
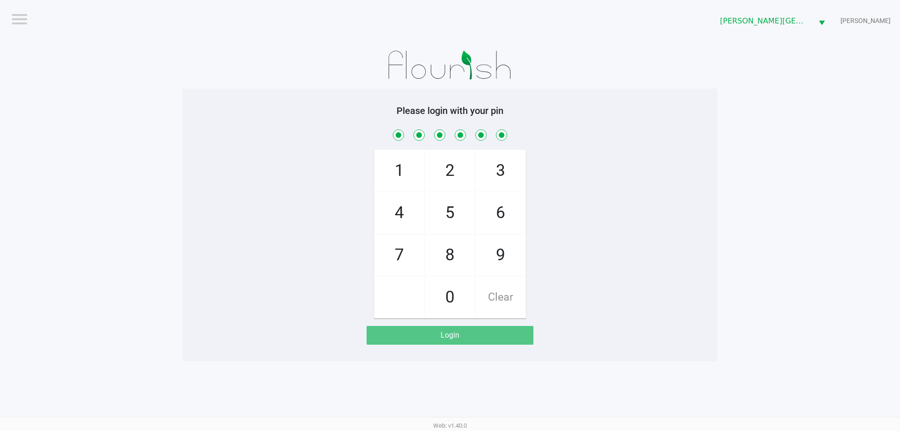
checkbox input "true"
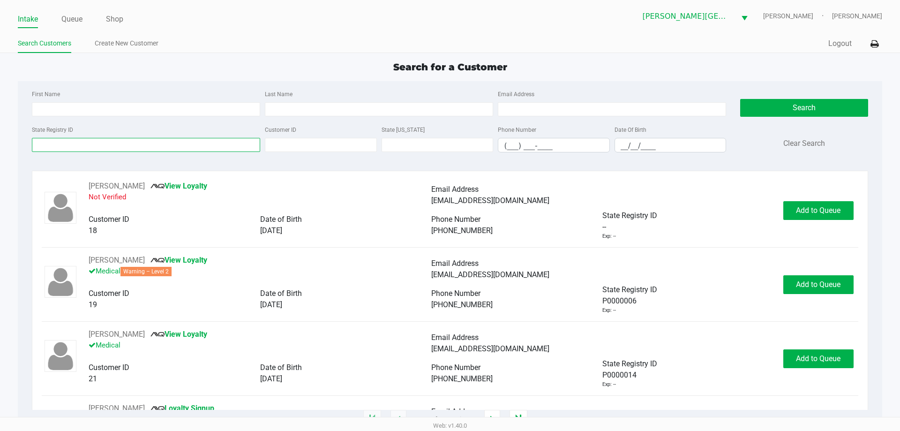
click at [87, 140] on input "State Registry ID" at bounding box center [146, 145] width 228 height 14
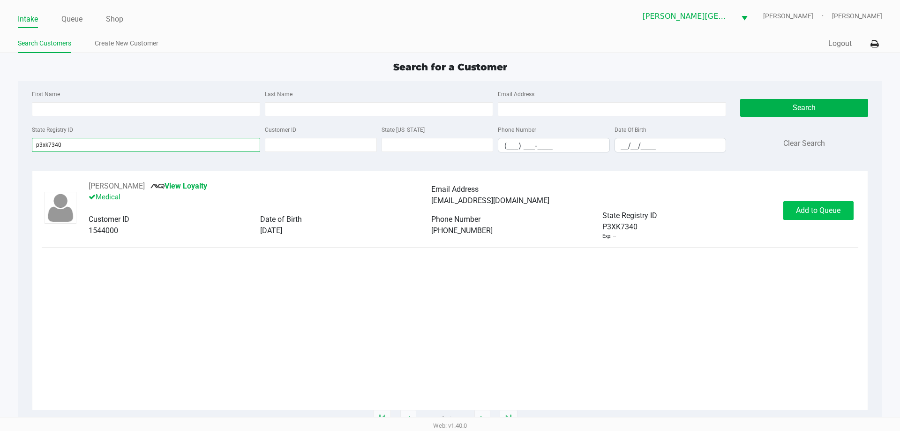
type input "p3xk7340"
click at [813, 209] on span "Add to Queue" at bounding box center [818, 210] width 45 height 9
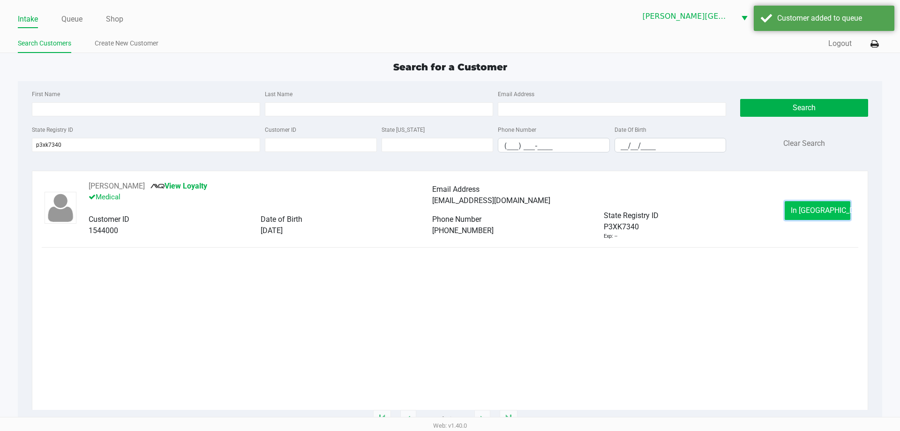
click at [844, 210] on button "In [GEOGRAPHIC_DATA]" at bounding box center [818, 210] width 66 height 19
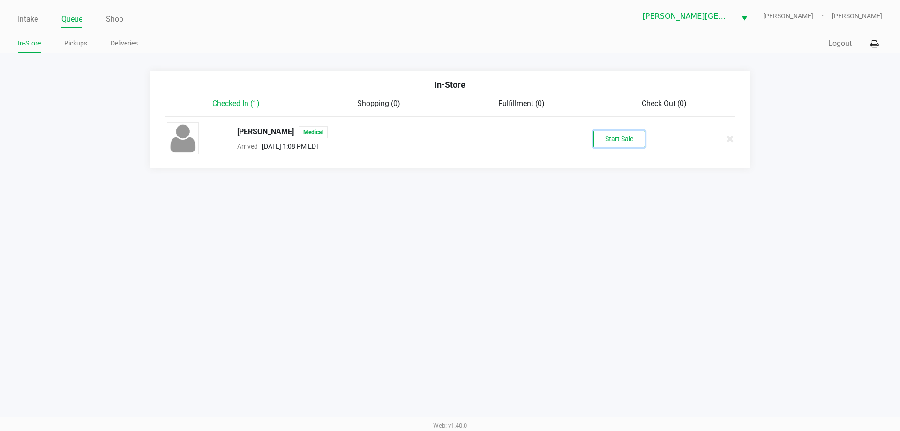
click at [625, 136] on button "Start Sale" at bounding box center [620, 139] width 52 height 16
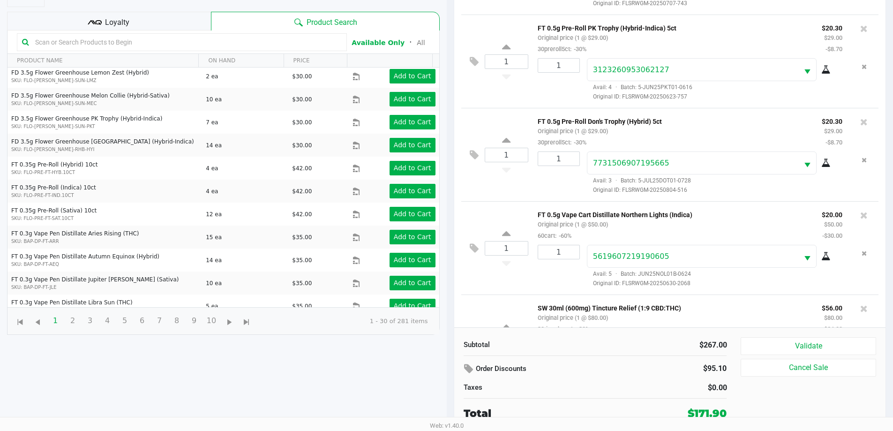
scroll to position [222, 0]
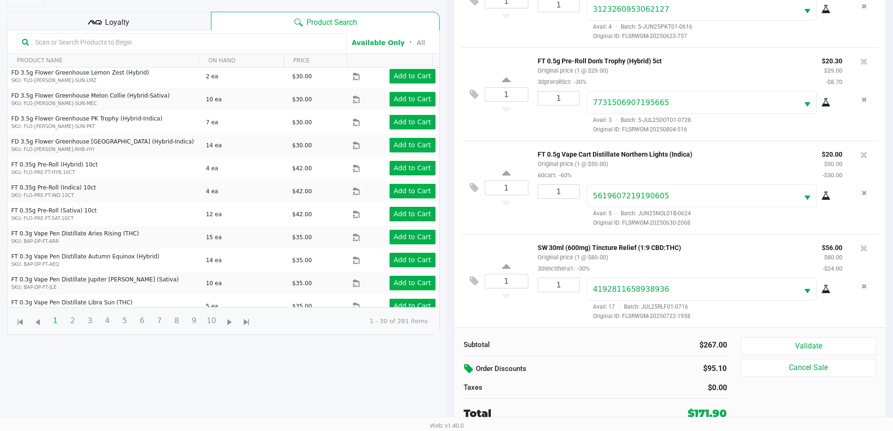
click at [473, 364] on icon at bounding box center [469, 368] width 11 height 11
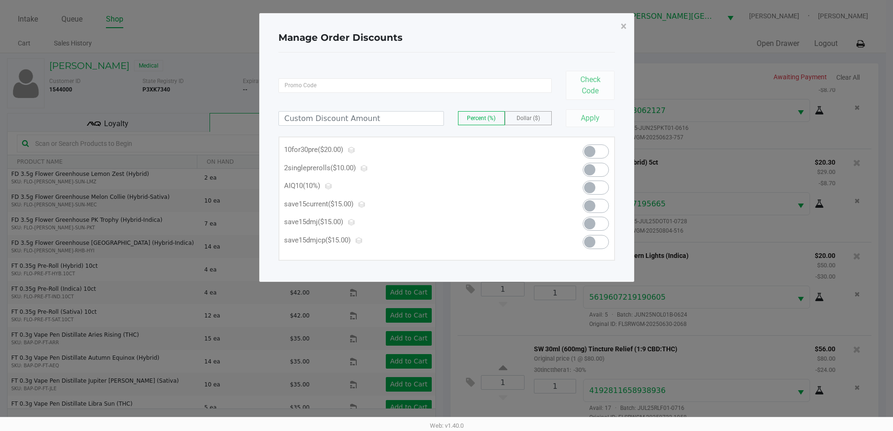
scroll to position [0, 0]
click at [628, 23] on span "×" at bounding box center [627, 26] width 6 height 13
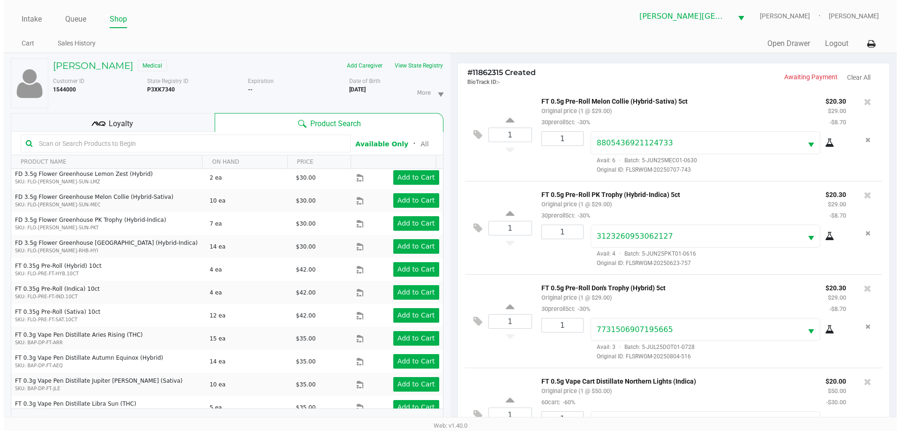
scroll to position [141, 0]
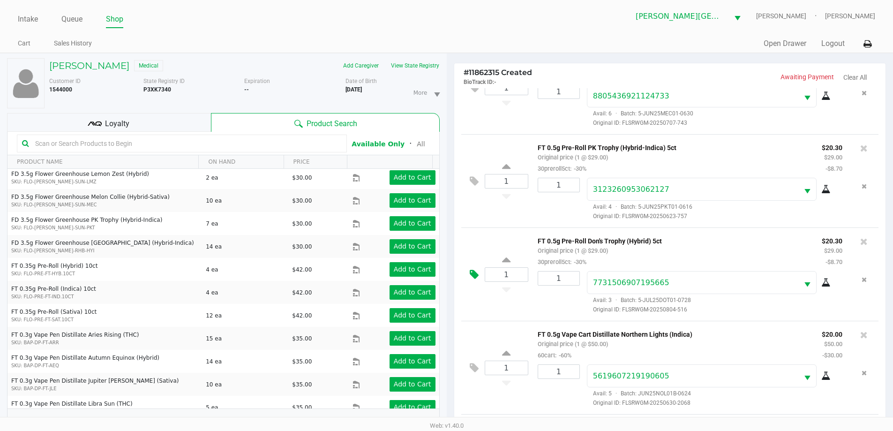
click at [472, 271] on icon at bounding box center [474, 274] width 9 height 11
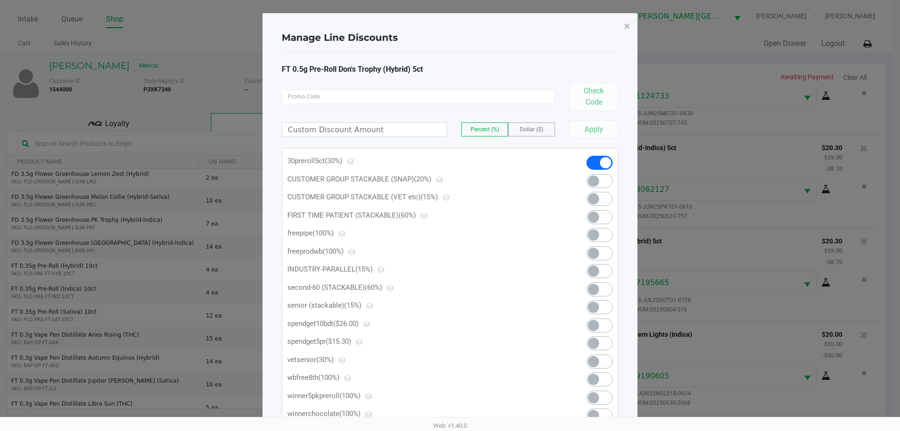
click at [598, 338] on span at bounding box center [600, 343] width 26 height 14
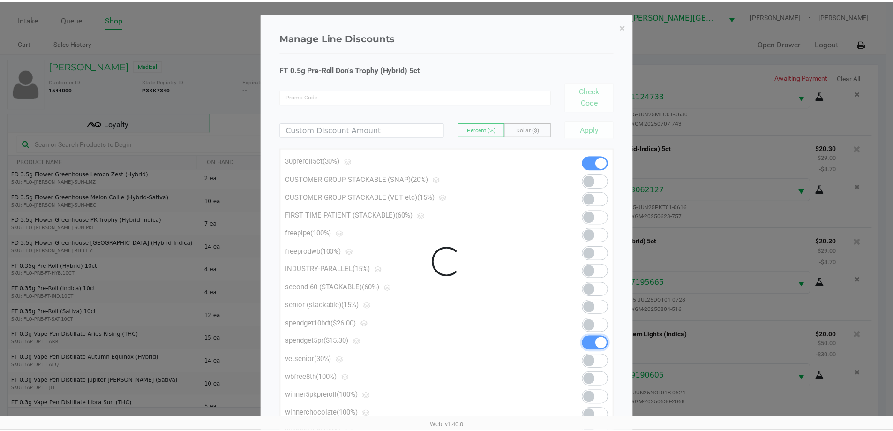
scroll to position [222, 0]
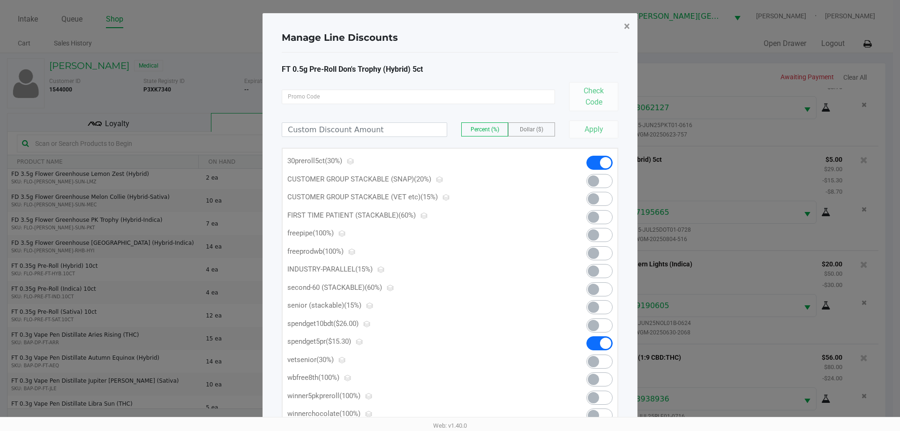
click at [632, 24] on button "×" at bounding box center [627, 26] width 21 height 26
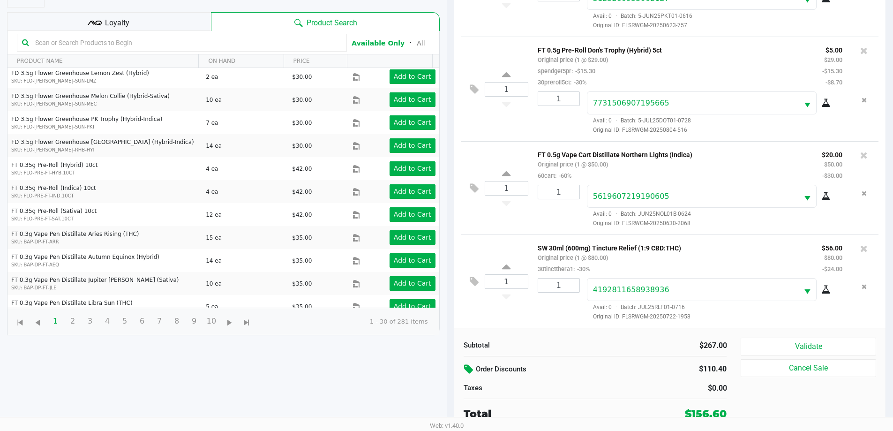
scroll to position [101, 0]
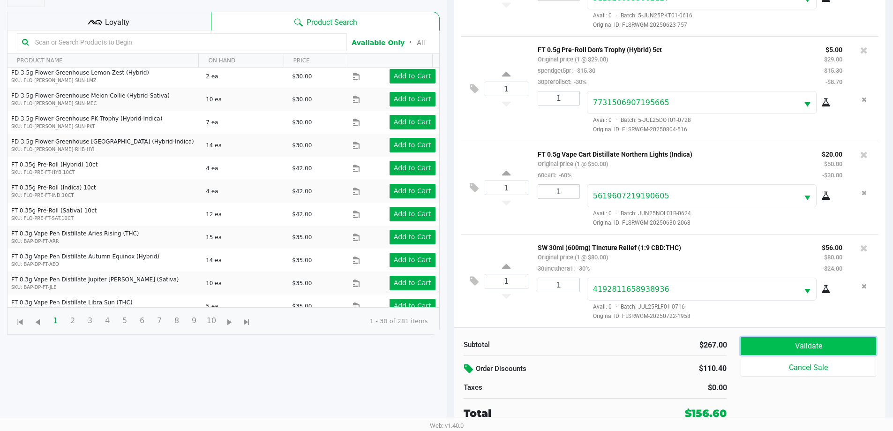
click at [775, 341] on button "Validate" at bounding box center [808, 346] width 135 height 18
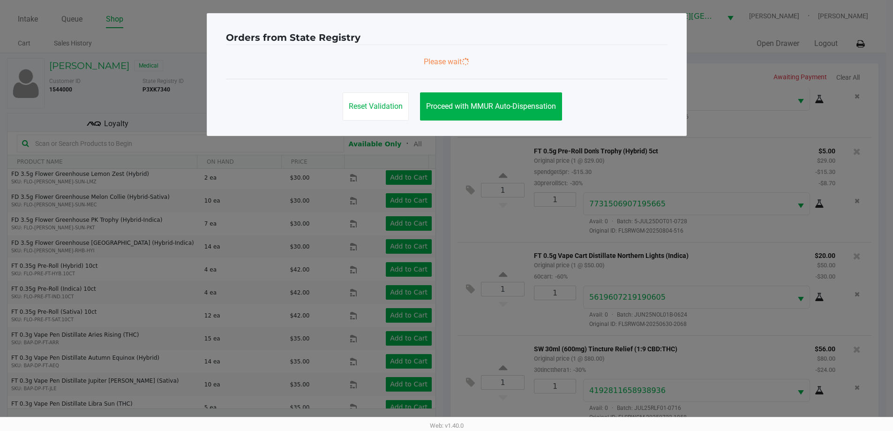
scroll to position [0, 0]
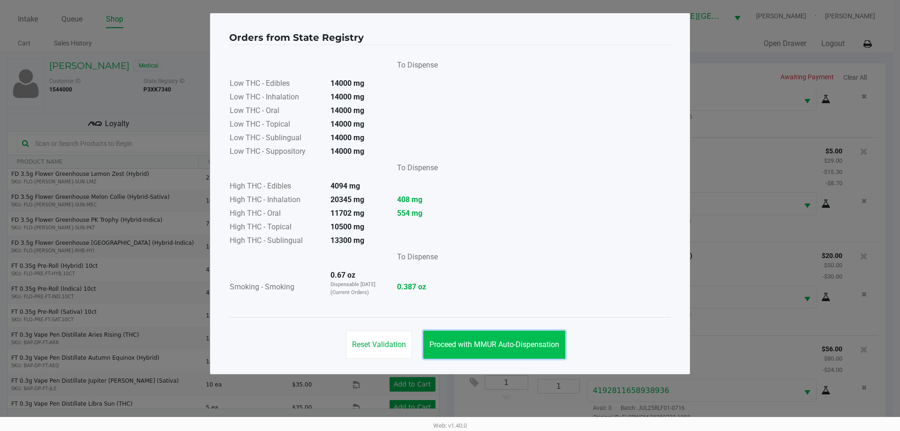
click at [507, 338] on button "Proceed with MMUR Auto-Dispensation" at bounding box center [494, 345] width 142 height 28
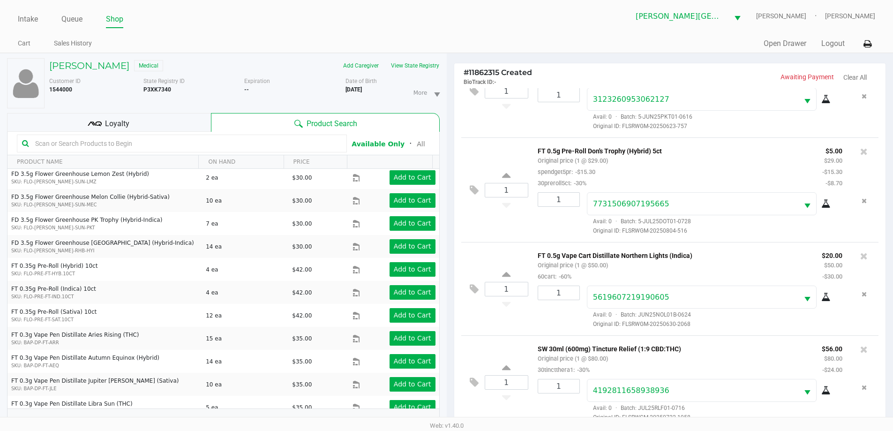
click at [136, 122] on div "Loyalty" at bounding box center [109, 122] width 204 height 19
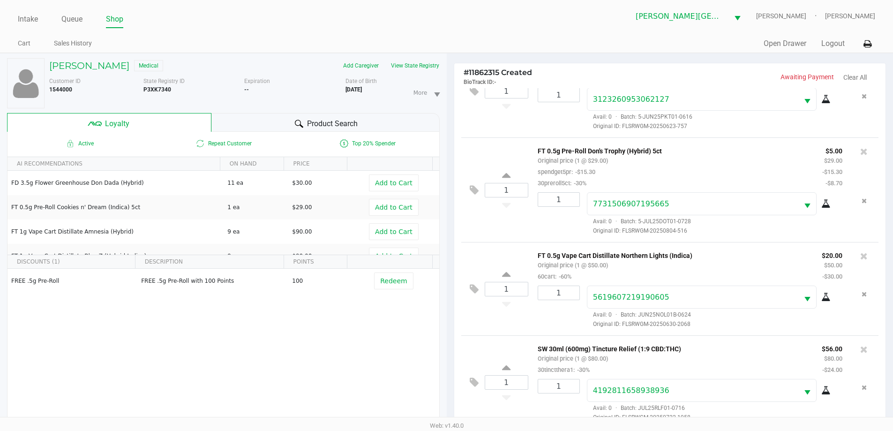
click at [365, 125] on div "Product Search" at bounding box center [325, 122] width 228 height 19
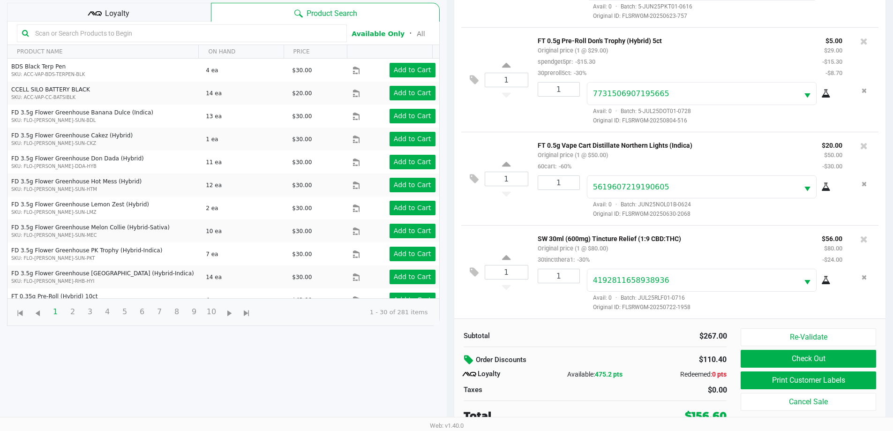
scroll to position [113, 0]
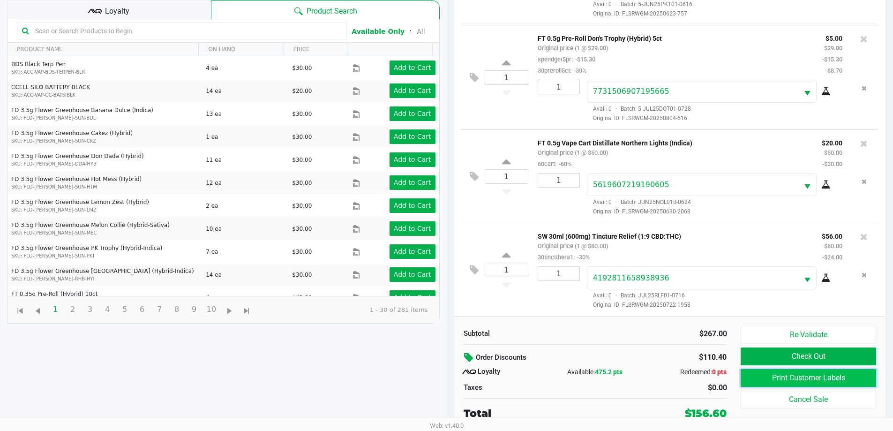
click at [821, 372] on button "Print Customer Labels" at bounding box center [808, 378] width 135 height 18
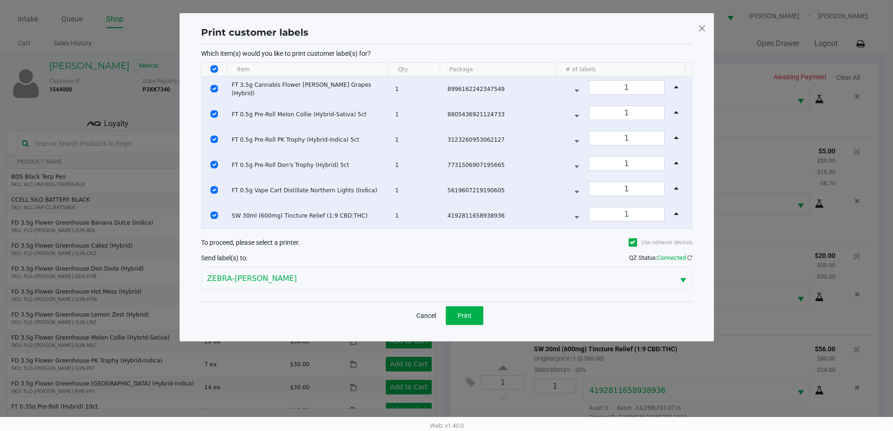
scroll to position [0, 0]
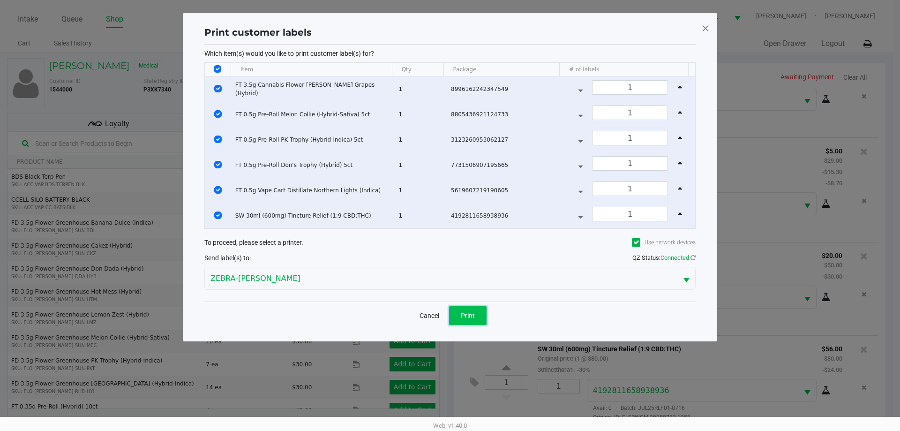
click at [462, 308] on button "Print" at bounding box center [468, 315] width 38 height 19
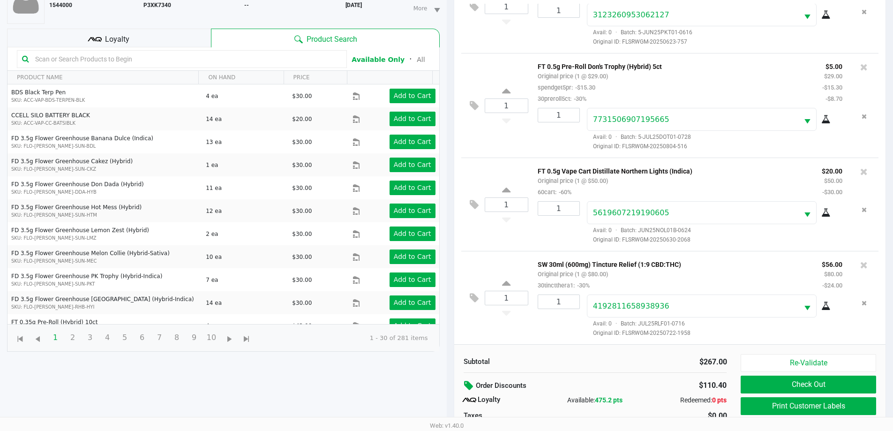
scroll to position [113, 0]
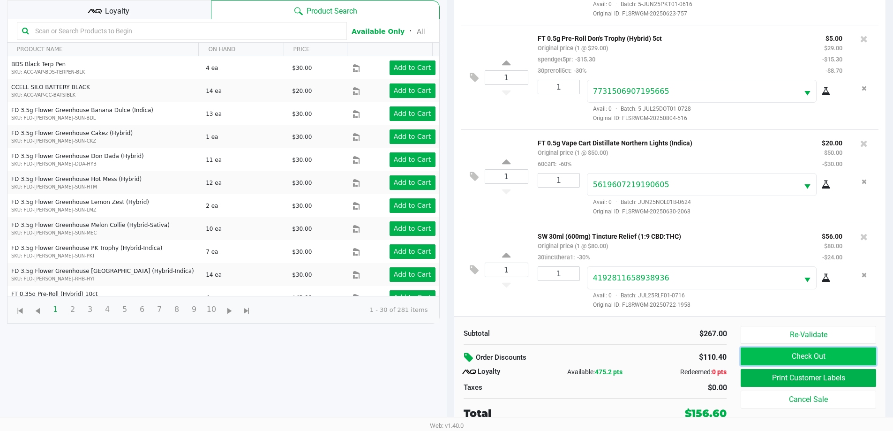
click at [808, 353] on button "Check Out" at bounding box center [808, 356] width 135 height 18
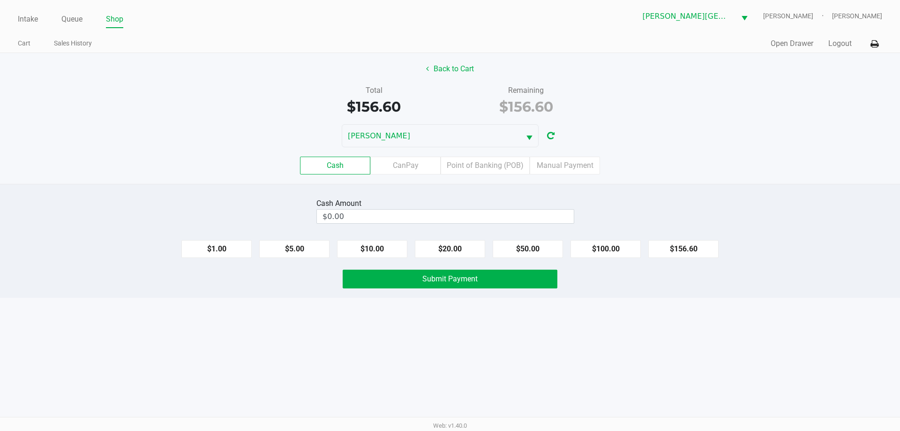
click at [323, 167] on label "Cash" at bounding box center [335, 166] width 70 height 18
click at [0, 0] on 0 "Cash" at bounding box center [0, 0] width 0 height 0
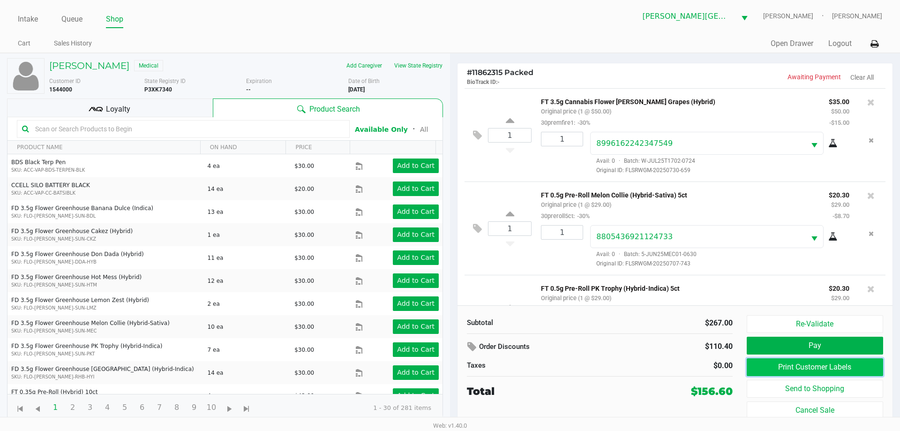
click at [799, 361] on button "Print Customer Labels" at bounding box center [815, 367] width 136 height 18
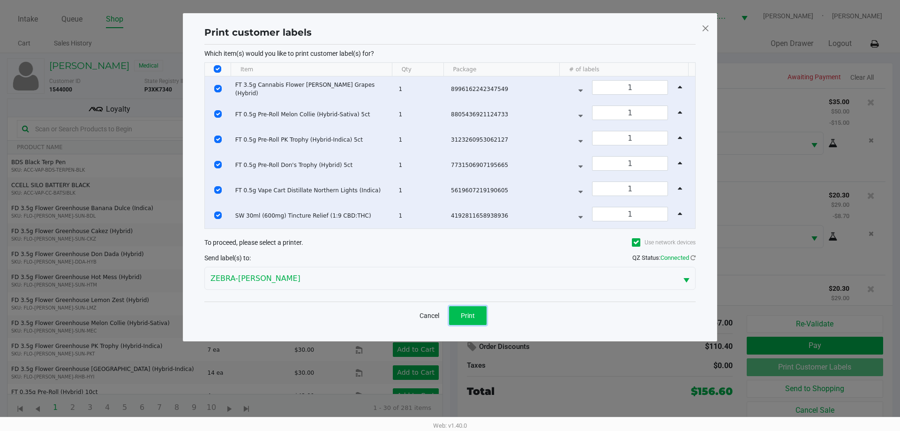
click at [468, 313] on span "Print" at bounding box center [468, 316] width 14 height 8
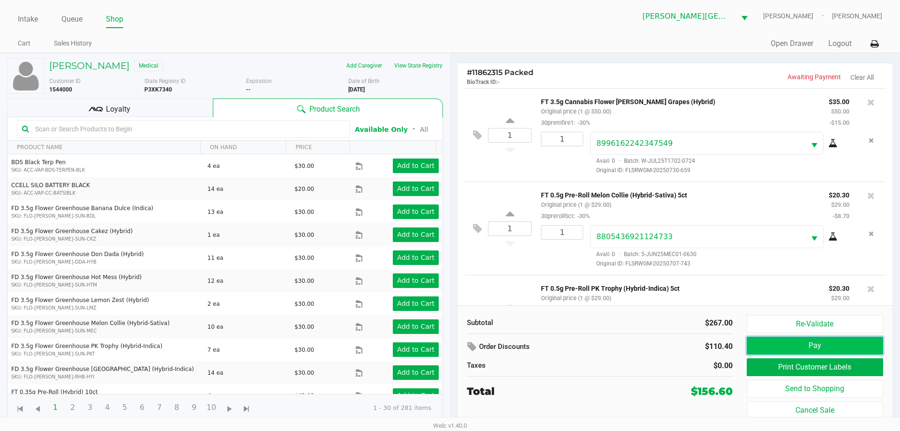
click at [809, 344] on button "Pay" at bounding box center [815, 346] width 136 height 18
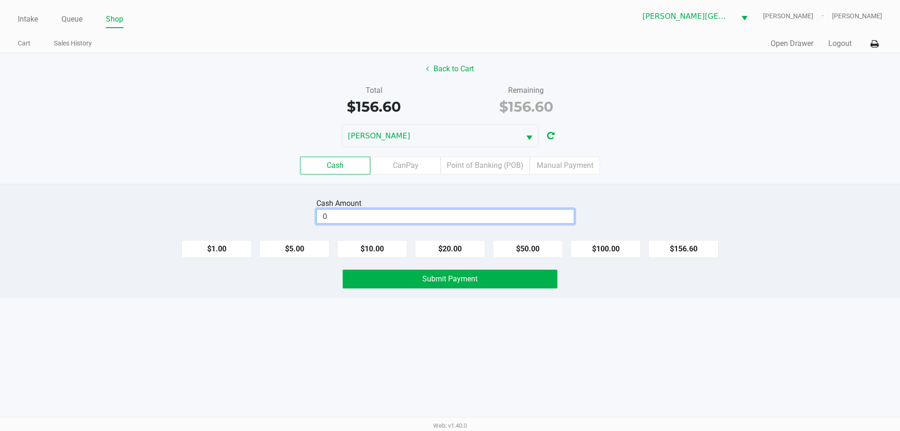
click at [369, 214] on input "0" at bounding box center [445, 217] width 257 height 14
type input "$160.00"
drag, startPoint x: 505, startPoint y: 280, endPoint x: 530, endPoint y: 279, distance: 24.9
click at [505, 280] on button "Submit Payment" at bounding box center [450, 279] width 215 height 19
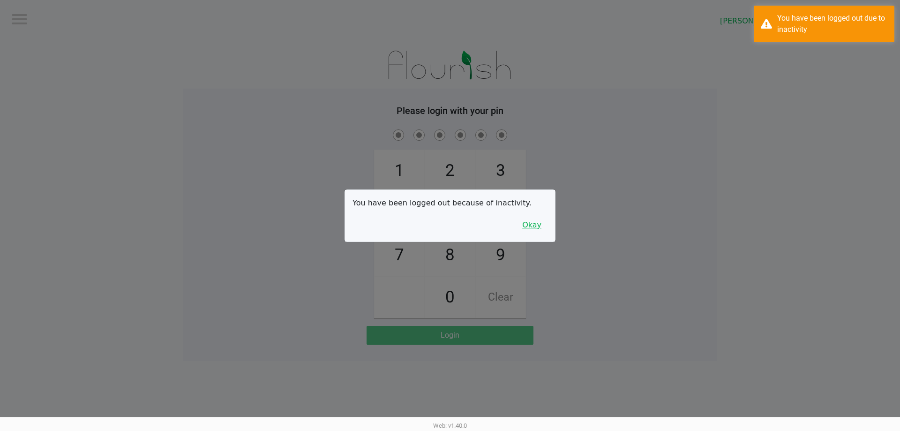
click at [529, 223] on button "Okay" at bounding box center [531, 225] width 31 height 18
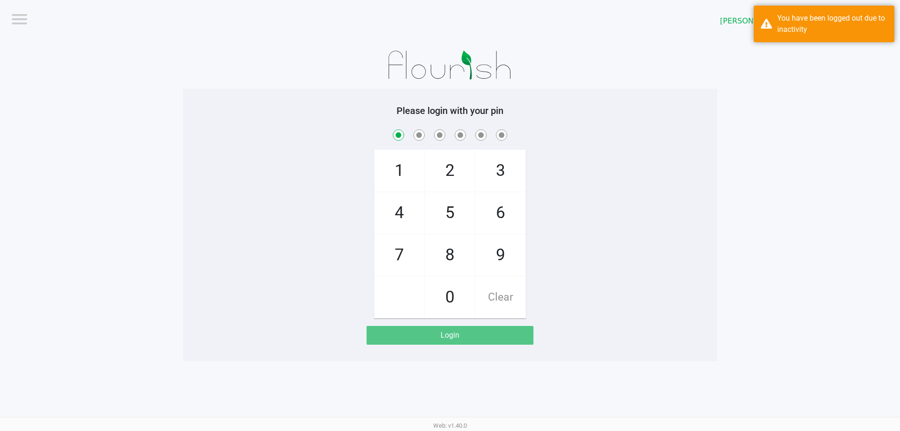
checkbox input "true"
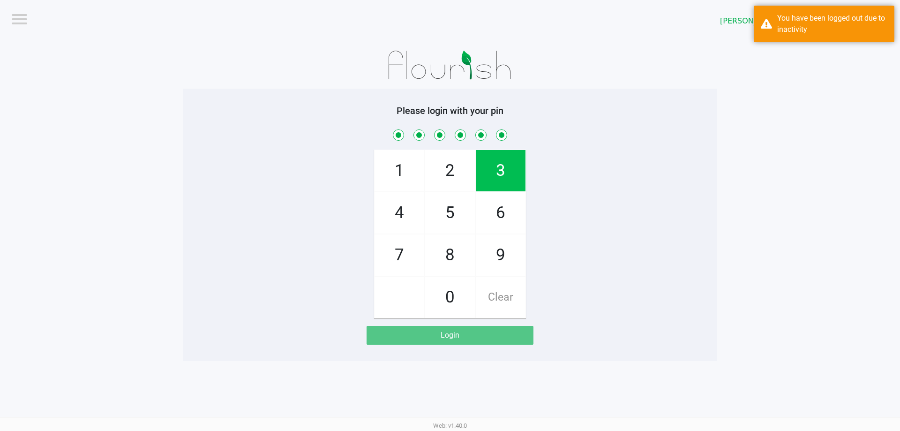
checkbox input "true"
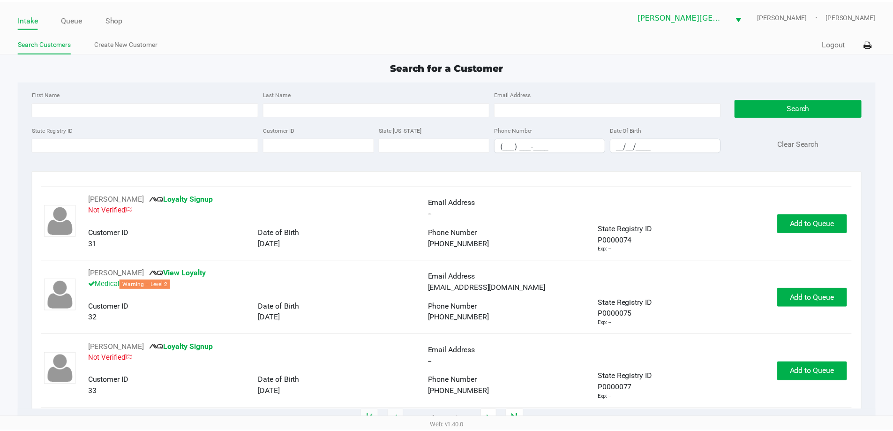
scroll to position [656, 0]
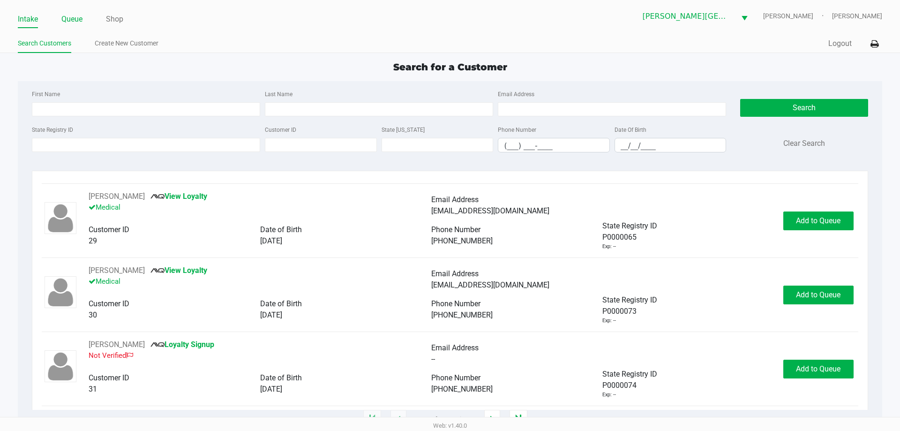
click at [69, 18] on link "Queue" at bounding box center [71, 19] width 21 height 13
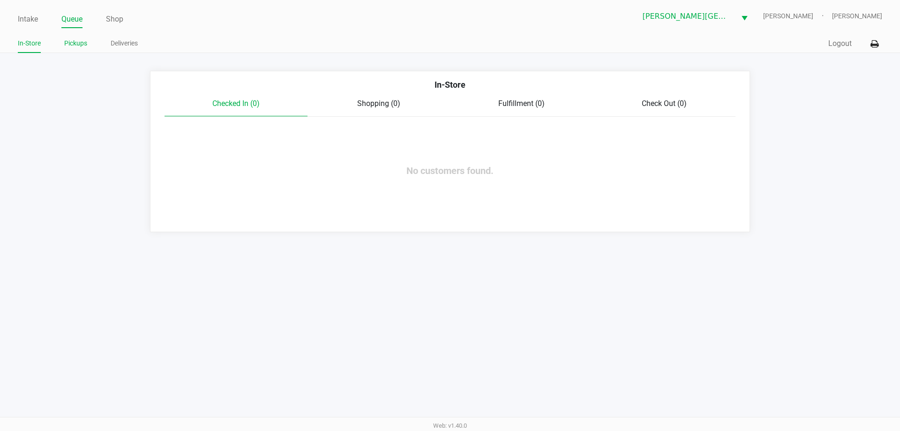
click at [79, 42] on link "Pickups" at bounding box center [75, 44] width 23 height 12
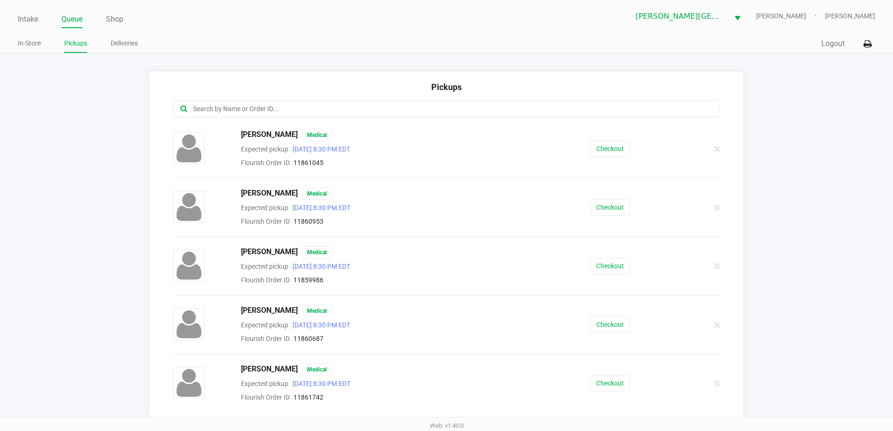
click at [76, 47] on link "Pickups" at bounding box center [75, 44] width 23 height 12
click at [33, 18] on link "Intake" at bounding box center [28, 19] width 20 height 13
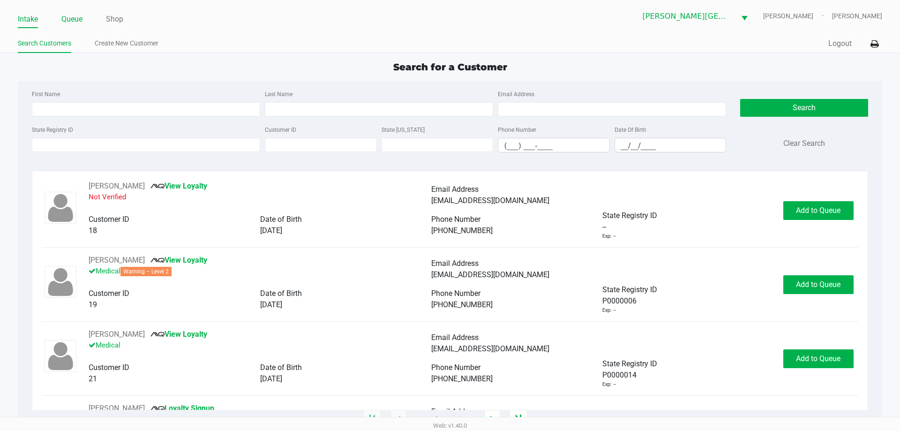
click at [76, 13] on link "Queue" at bounding box center [71, 19] width 21 height 13
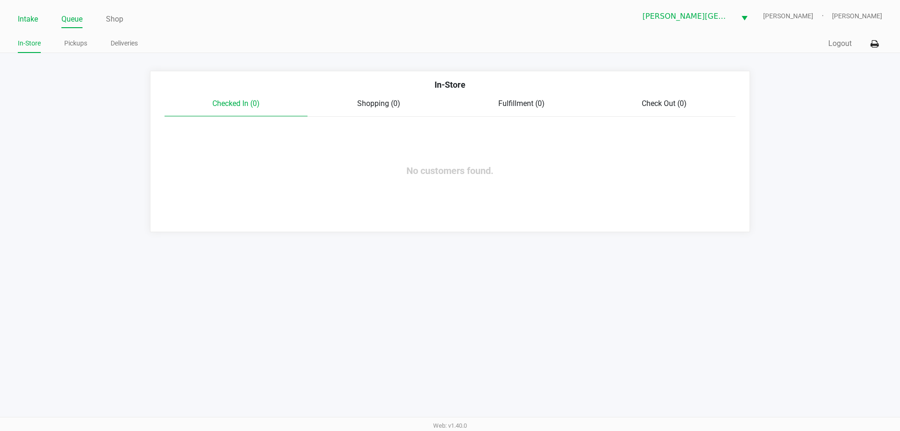
click at [32, 17] on link "Intake" at bounding box center [28, 19] width 20 height 13
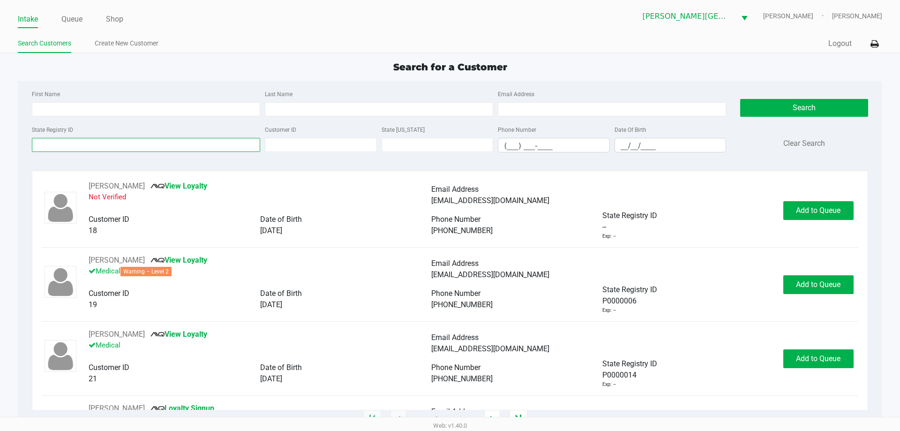
click at [90, 143] on input "State Registry ID" at bounding box center [146, 145] width 228 height 14
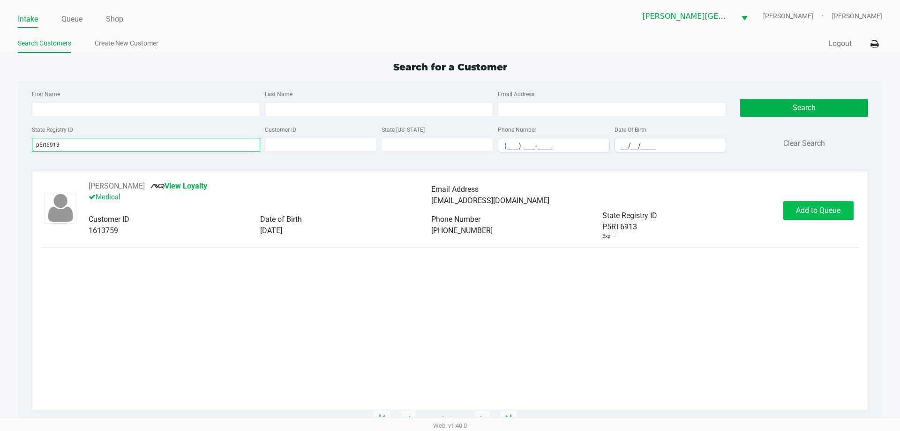
type input "p5rt6913"
click at [812, 207] on span "Add to Queue" at bounding box center [818, 210] width 45 height 9
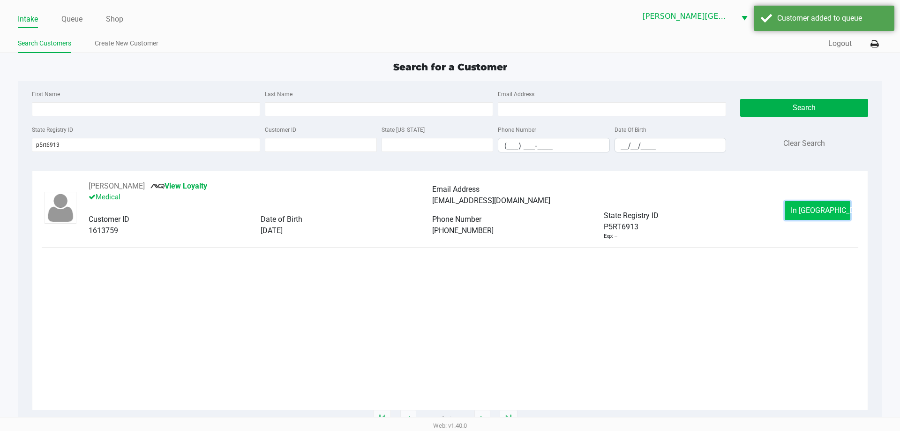
click at [822, 213] on span "In [GEOGRAPHIC_DATA]" at bounding box center [830, 210] width 79 height 9
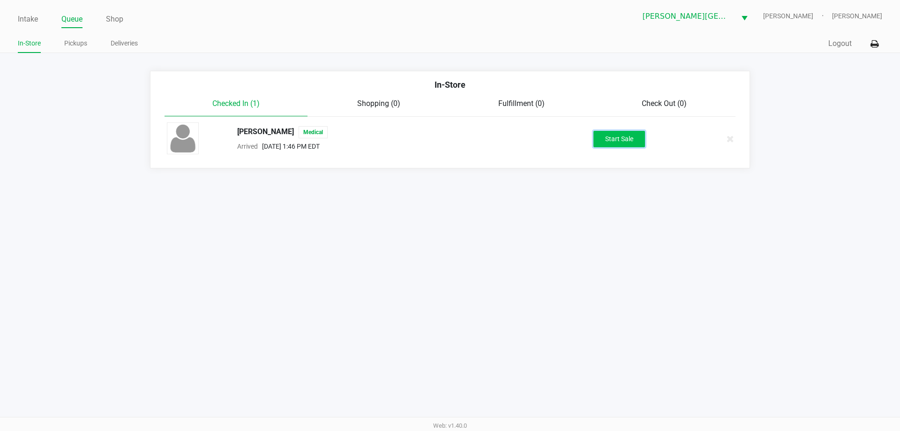
click at [616, 140] on button "Start Sale" at bounding box center [620, 139] width 52 height 16
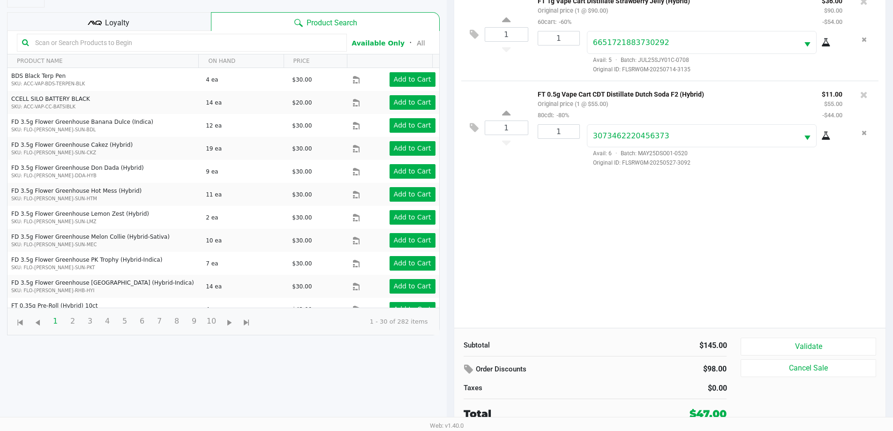
scroll to position [101, 0]
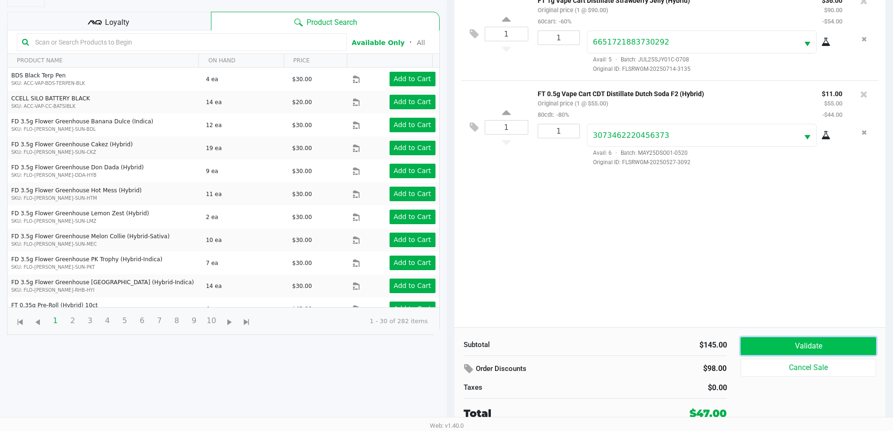
click at [821, 345] on button "Validate" at bounding box center [808, 346] width 135 height 18
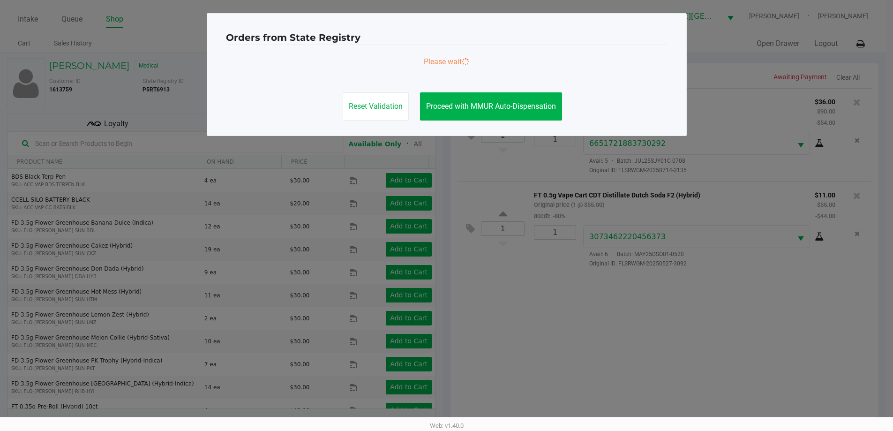
scroll to position [0, 0]
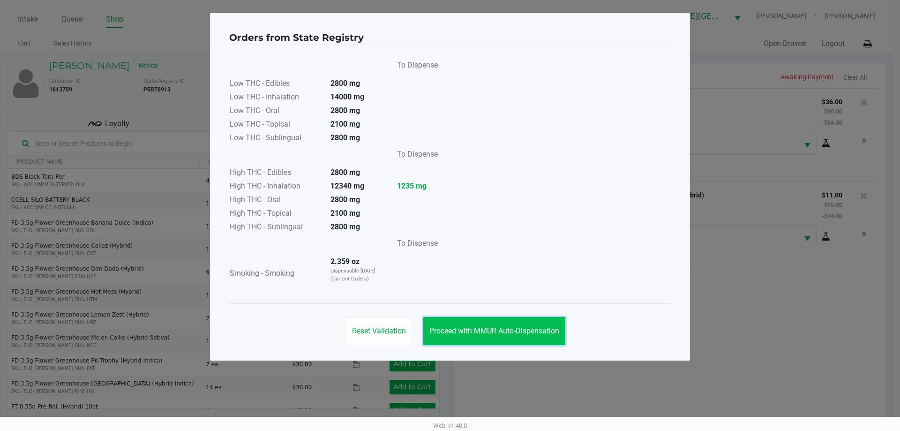
click at [479, 335] on span "Proceed with MMUR Auto-Dispensation" at bounding box center [494, 330] width 130 height 9
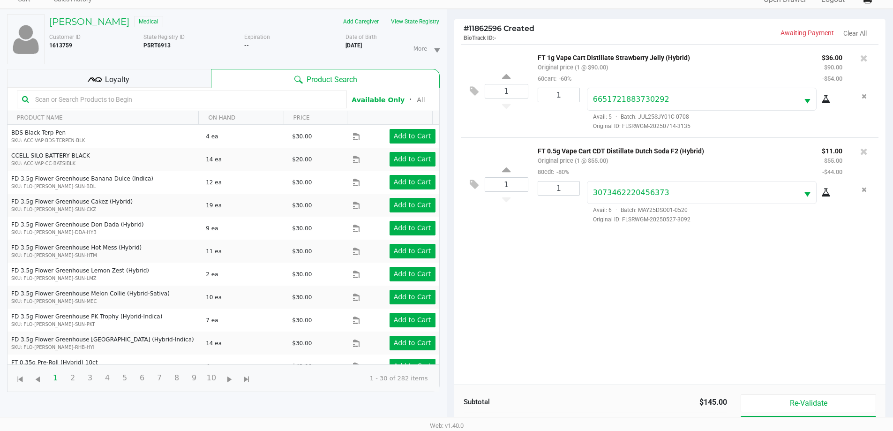
scroll to position [101, 0]
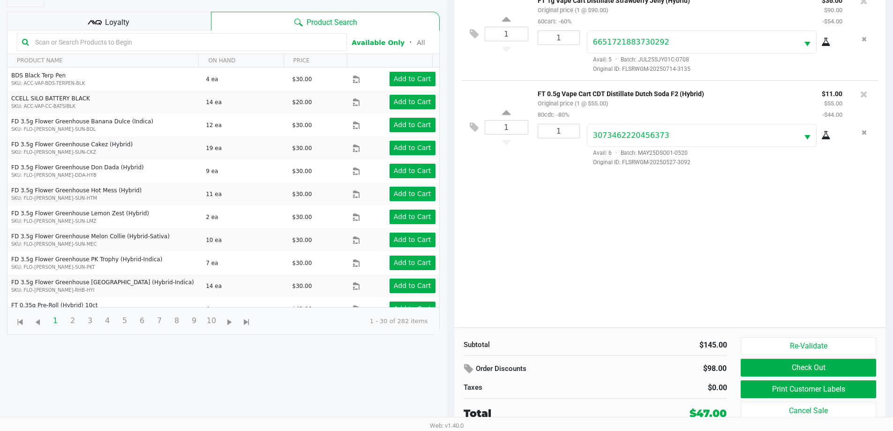
click at [102, 17] on div "Loyalty" at bounding box center [109, 21] width 204 height 19
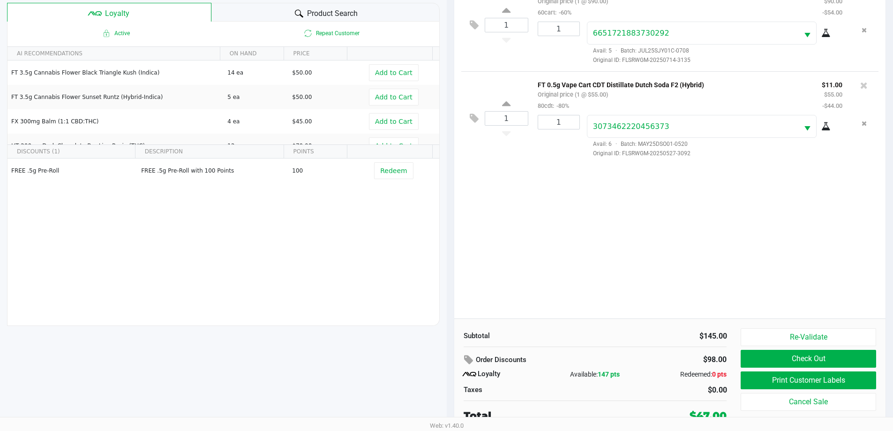
scroll to position [113, 0]
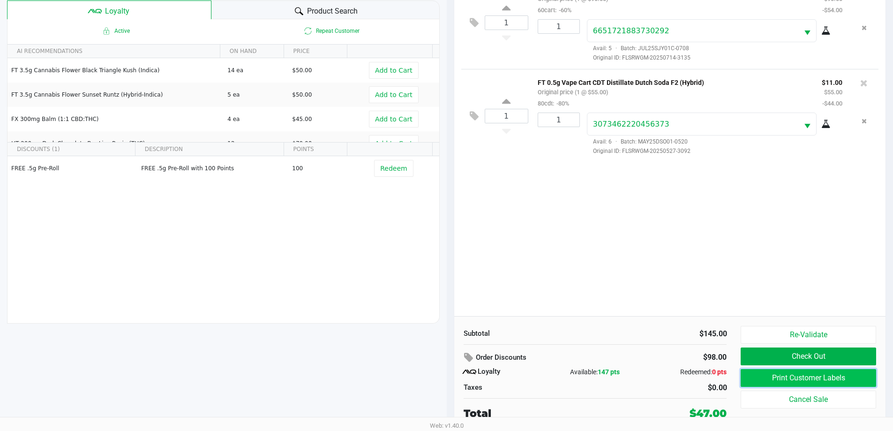
click at [786, 375] on button "Print Customer Labels" at bounding box center [808, 378] width 135 height 18
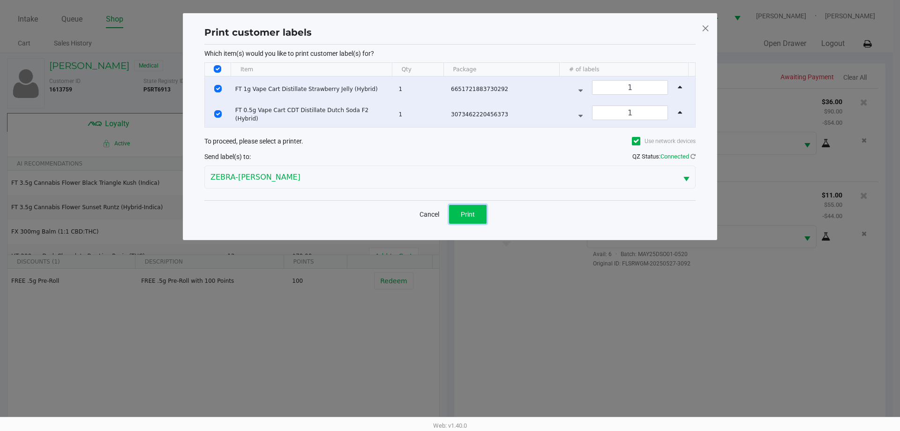
click at [462, 207] on button "Print" at bounding box center [468, 214] width 38 height 19
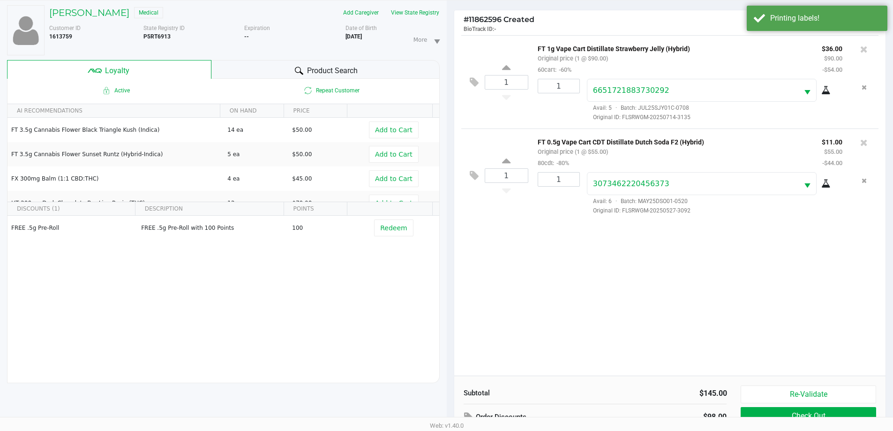
scroll to position [113, 0]
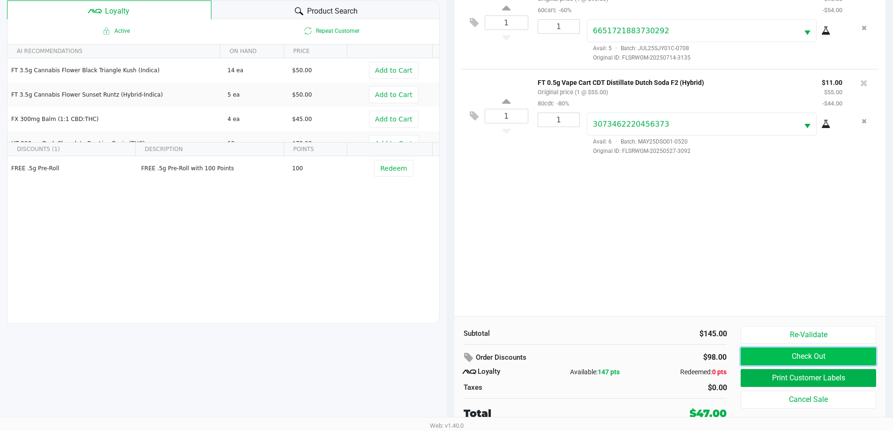
click at [771, 352] on button "Check Out" at bounding box center [808, 356] width 135 height 18
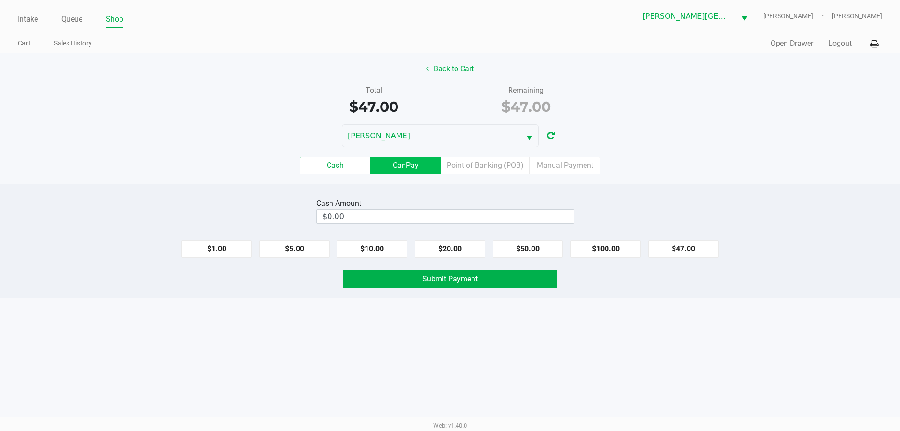
click at [412, 165] on label "CanPay" at bounding box center [405, 166] width 70 height 18
click at [0, 0] on 2 "CanPay" at bounding box center [0, 0] width 0 height 0
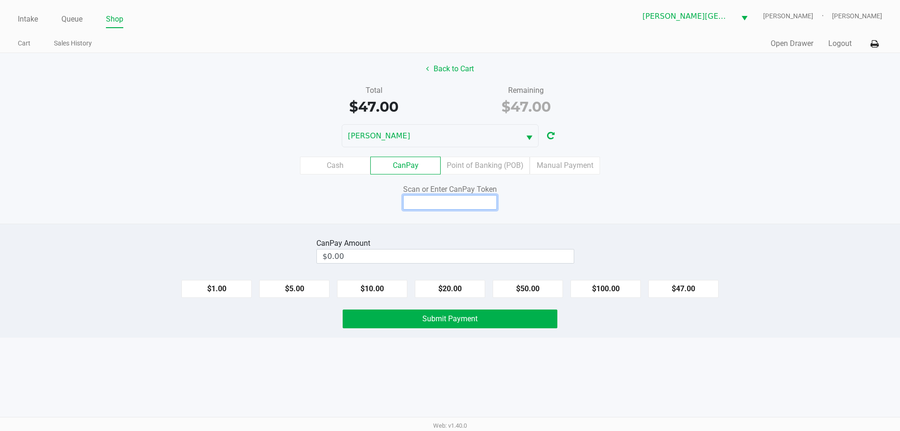
click at [459, 203] on input at bounding box center [450, 202] width 94 height 15
type input "X7533006Q"
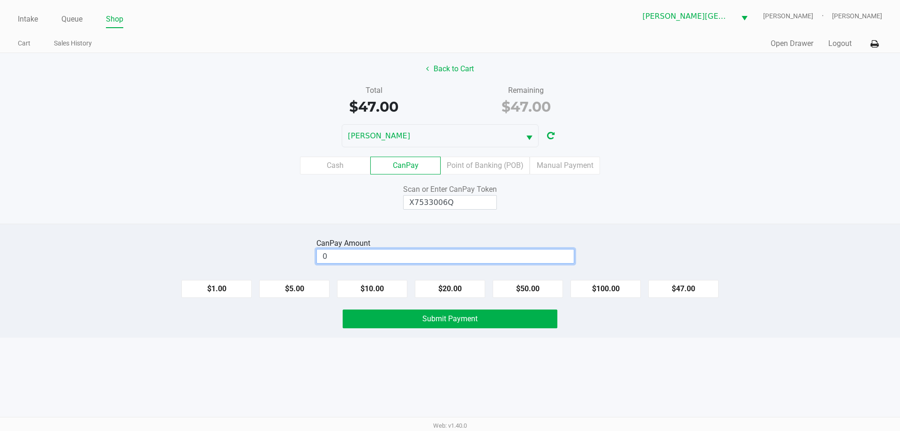
click at [361, 258] on input "0" at bounding box center [445, 256] width 257 height 14
type input "$47.00"
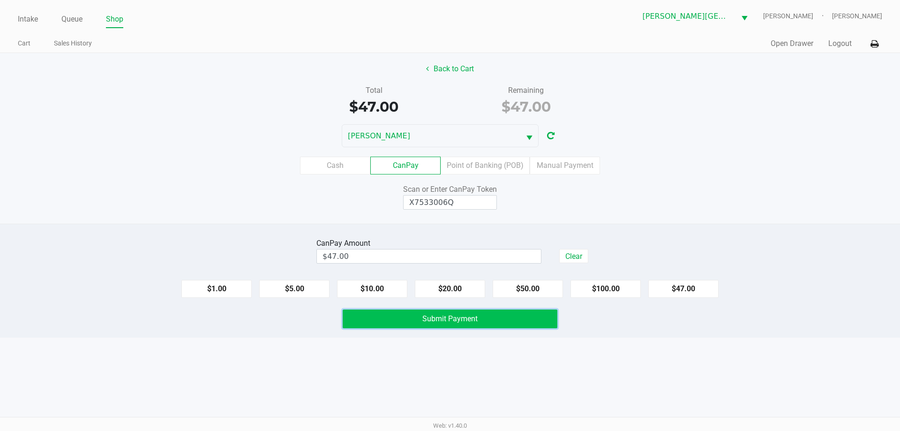
click at [427, 318] on span "Submit Payment" at bounding box center [449, 318] width 55 height 9
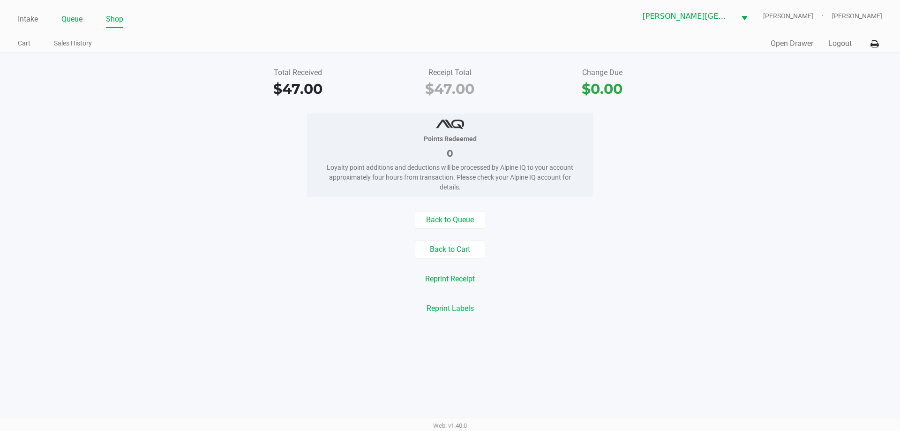
click at [70, 16] on link "Queue" at bounding box center [71, 19] width 21 height 13
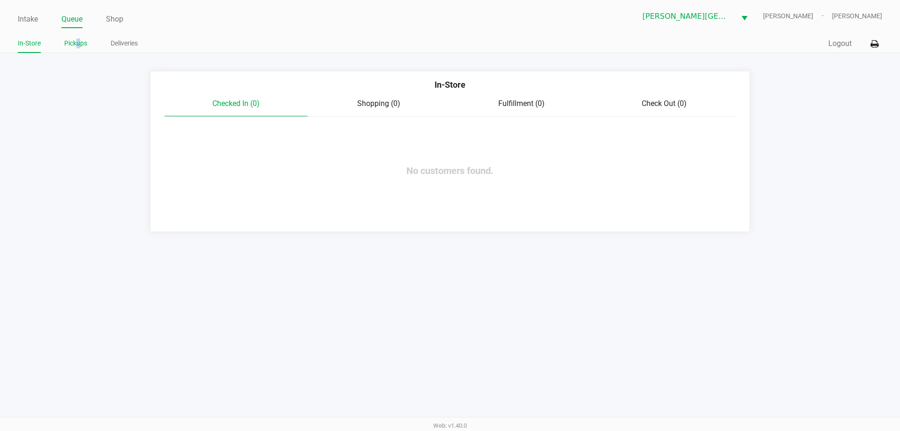
click at [79, 43] on link "Pickups" at bounding box center [75, 44] width 23 height 12
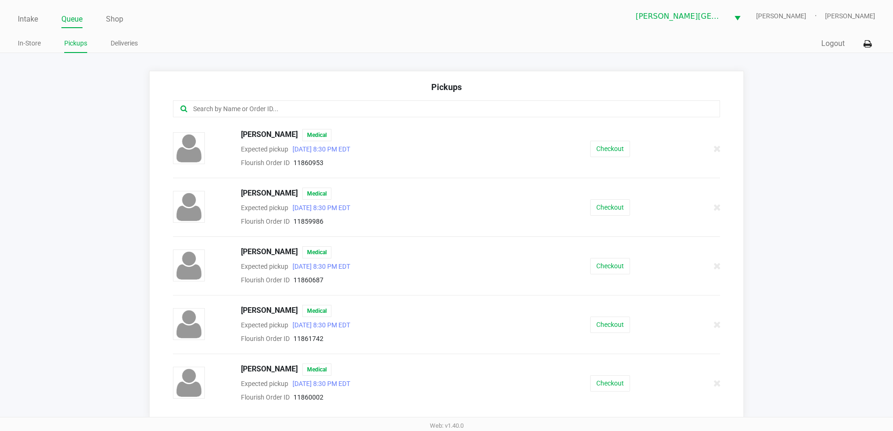
click at [467, 113] on input "text" at bounding box center [431, 109] width 479 height 11
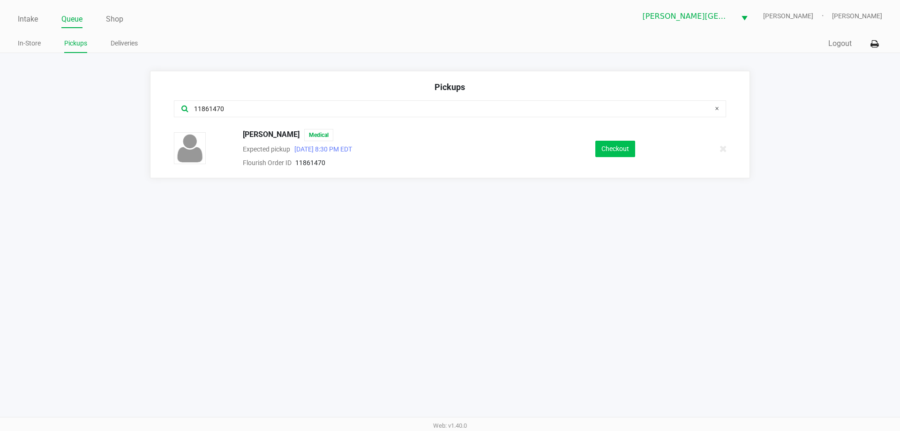
type input "11861470"
click at [618, 150] on button "Checkout" at bounding box center [615, 149] width 40 height 16
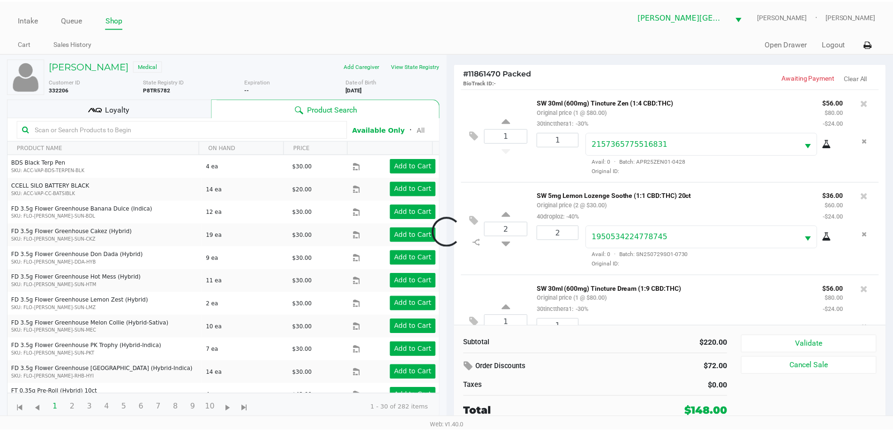
scroll to position [44, 0]
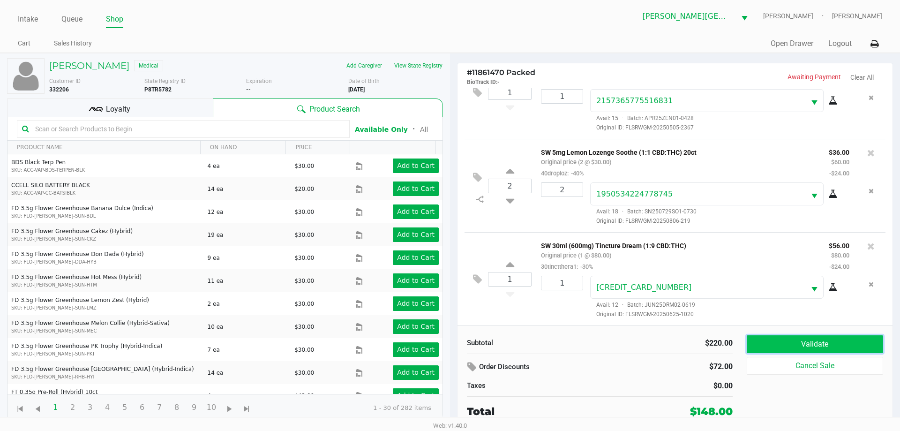
click at [805, 342] on button "Validate" at bounding box center [815, 344] width 136 height 18
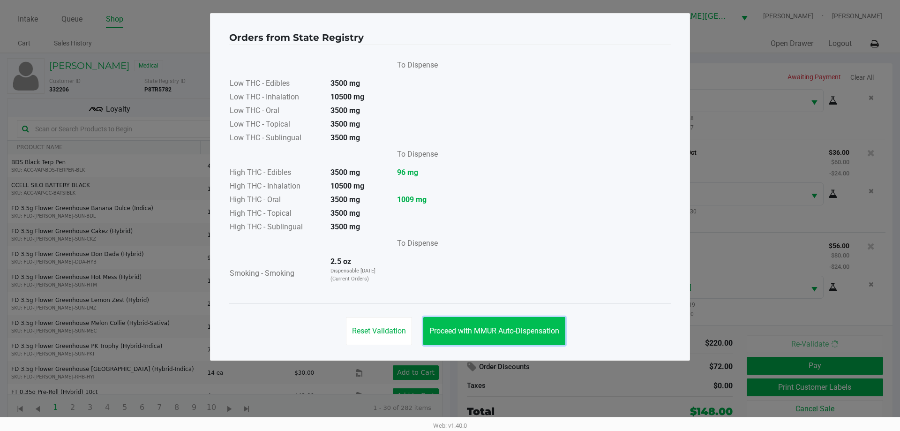
click at [504, 327] on span "Proceed with MMUR Auto-Dispensation" at bounding box center [494, 330] width 130 height 9
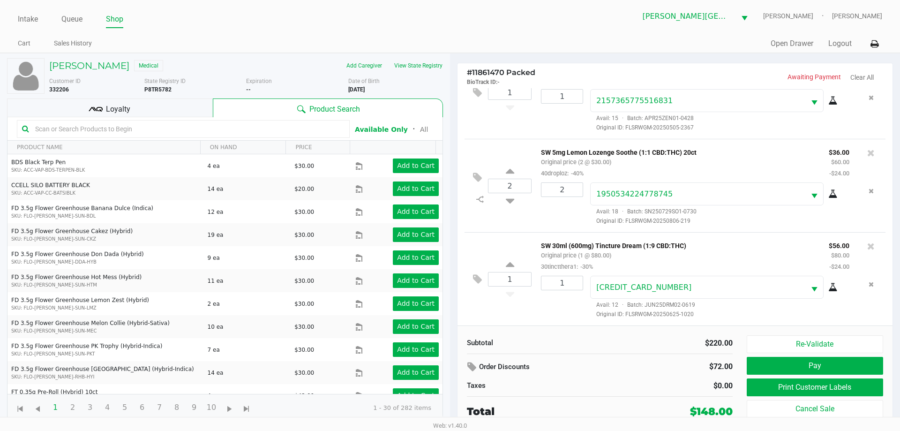
click at [134, 118] on kendo-grid-toolbar "Available Only ᛫ All" at bounding box center [225, 128] width 435 height 23
click at [139, 112] on div "Loyalty" at bounding box center [110, 107] width 206 height 19
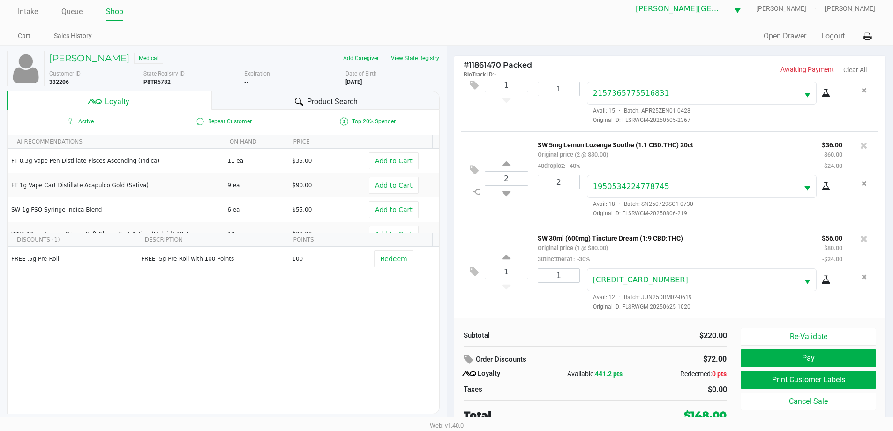
scroll to position [9, 0]
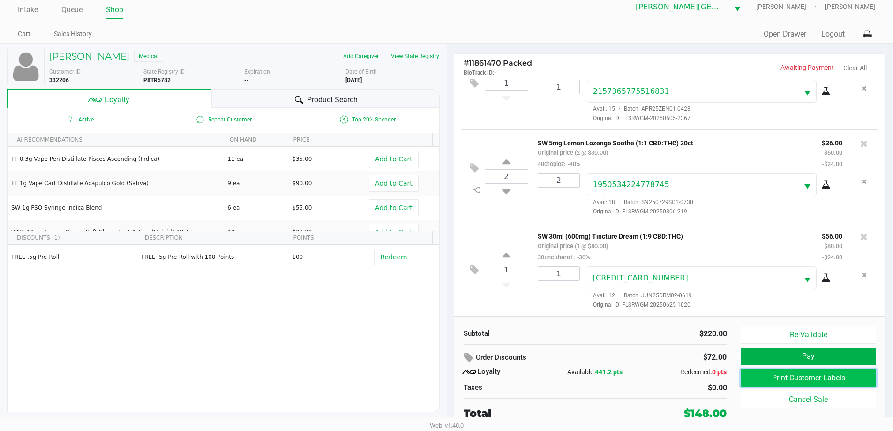
click at [794, 375] on button "Print Customer Labels" at bounding box center [808, 378] width 135 height 18
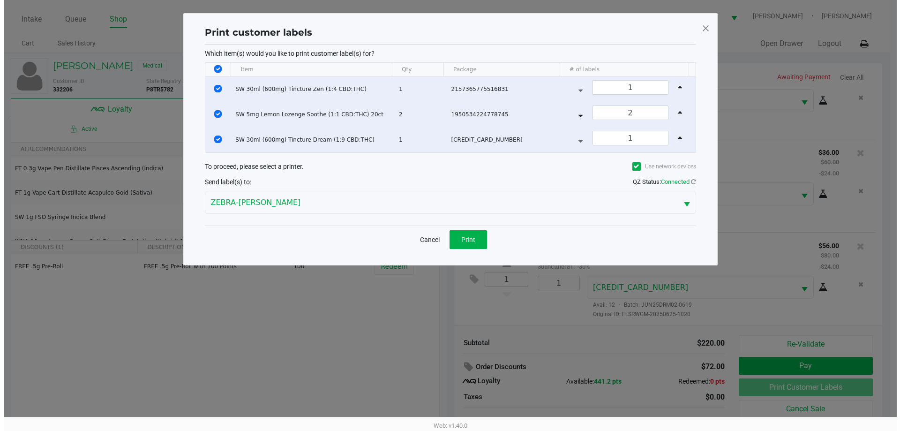
scroll to position [0, 0]
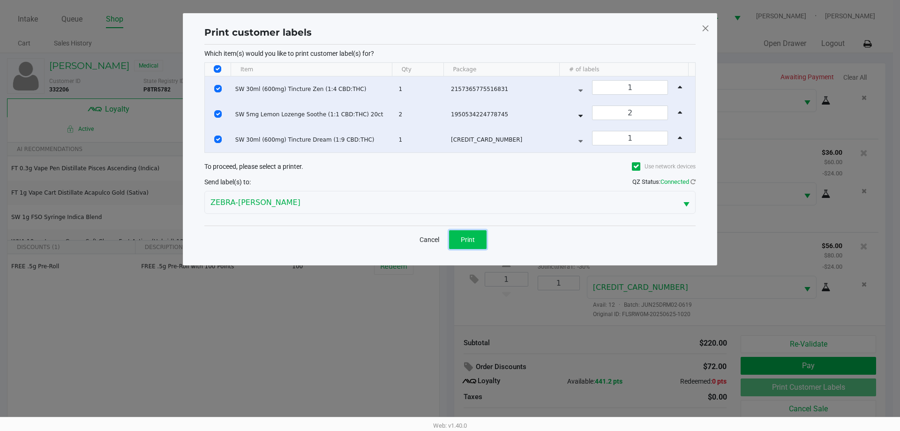
click at [470, 233] on button "Print" at bounding box center [468, 239] width 38 height 19
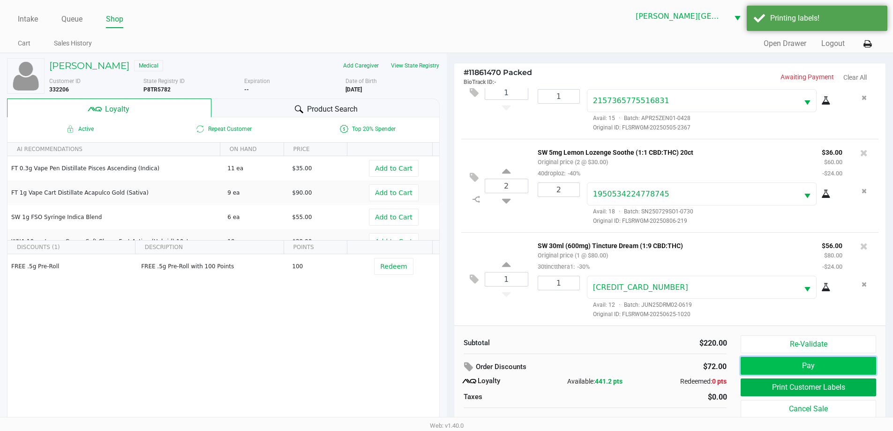
drag, startPoint x: 808, startPoint y: 365, endPoint x: 815, endPoint y: 364, distance: 7.0
click at [815, 364] on button "Pay" at bounding box center [808, 366] width 135 height 18
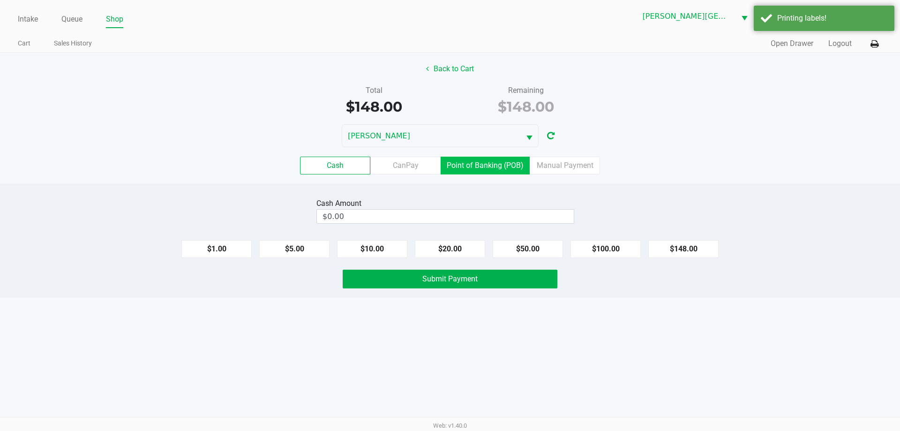
drag, startPoint x: 477, startPoint y: 165, endPoint x: 489, endPoint y: 181, distance: 20.4
click at [477, 165] on label "Point of Banking (POB)" at bounding box center [485, 166] width 89 height 18
click at [0, 0] on 7 "Point of Banking (POB)" at bounding box center [0, 0] width 0 height 0
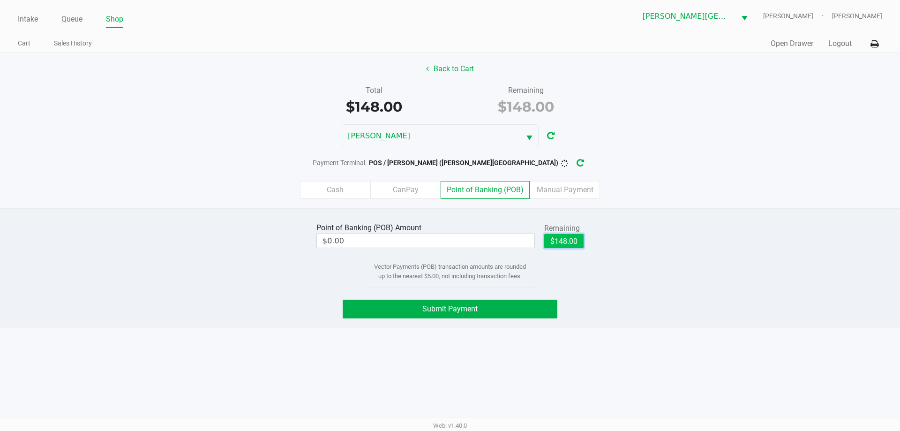
click at [571, 236] on button "$148.00" at bounding box center [563, 241] width 39 height 14
type input "$148.00"
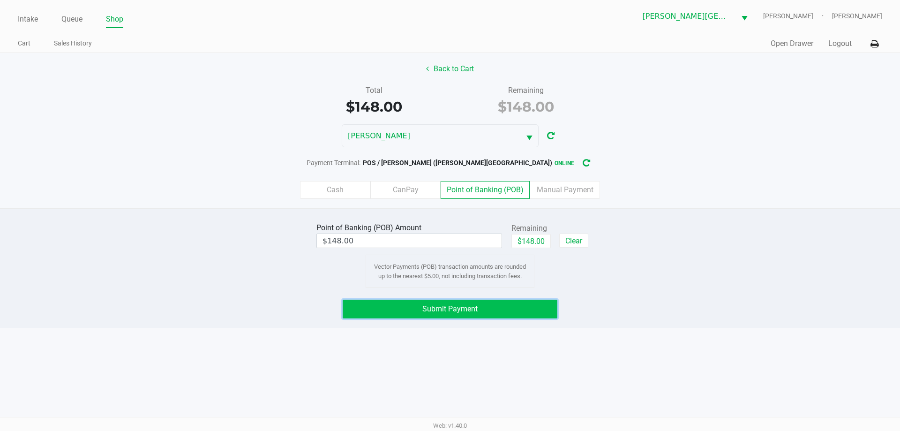
click at [424, 303] on button "Submit Payment" at bounding box center [450, 309] width 215 height 19
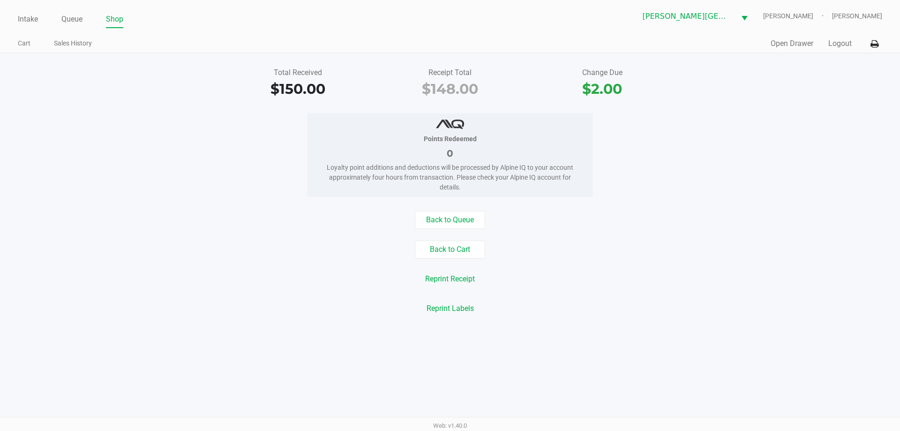
click at [89, 6] on div "Intake Queue Shop [PERSON_NAME][GEOGRAPHIC_DATA] [PERSON_NAME] [PERSON_NAME]" at bounding box center [450, 16] width 864 height 23
click at [74, 19] on link "Queue" at bounding box center [71, 19] width 21 height 13
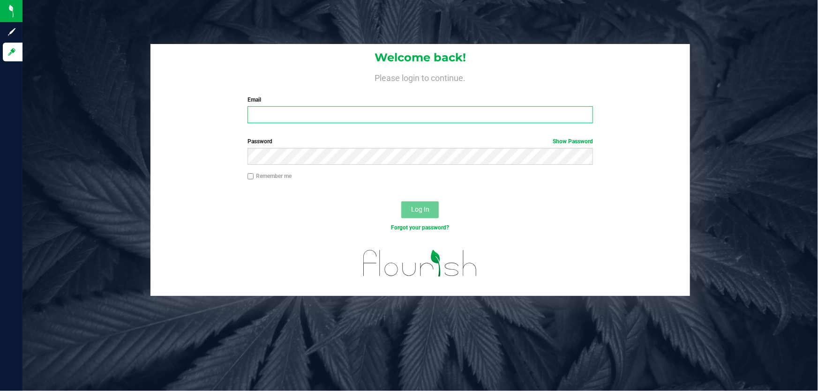
click at [317, 112] on input "Email" at bounding box center [421, 114] width 346 height 17
type input "[EMAIL_ADDRESS][DOMAIN_NAME]"
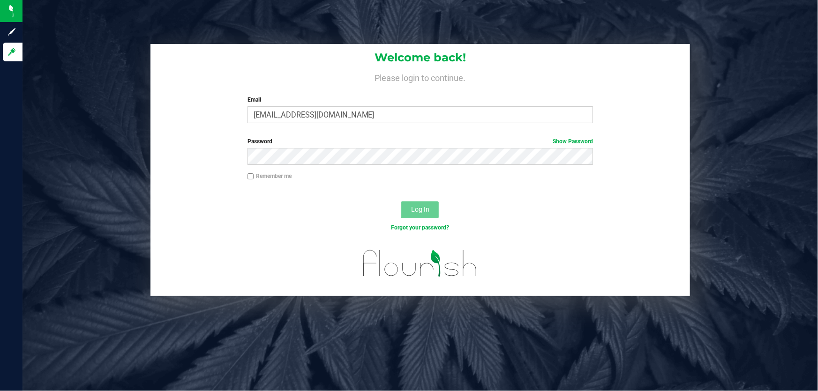
click at [307, 165] on div "Password Show Password" at bounding box center [420, 154] width 540 height 35
click at [411, 208] on button "Log In" at bounding box center [420, 210] width 38 height 17
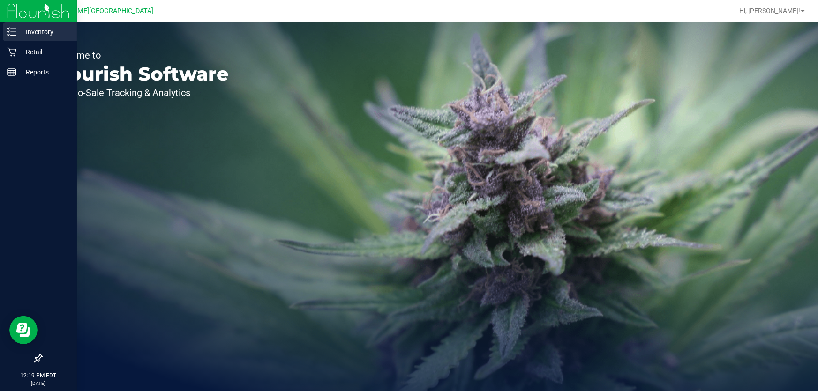
click at [22, 32] on p "Inventory" at bounding box center [44, 31] width 56 height 11
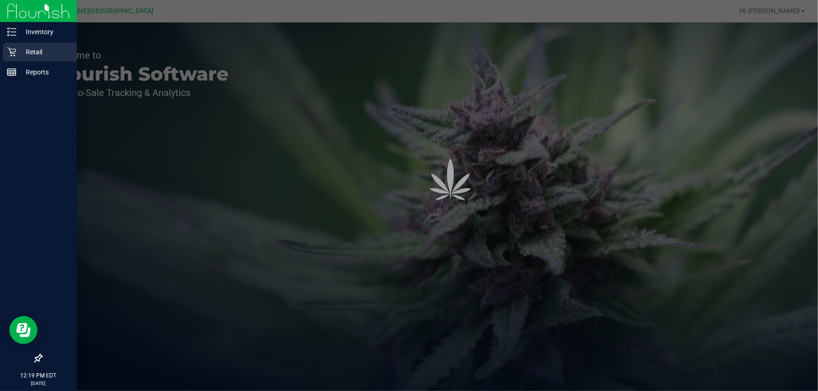
click at [28, 54] on p "Retail" at bounding box center [44, 51] width 56 height 11
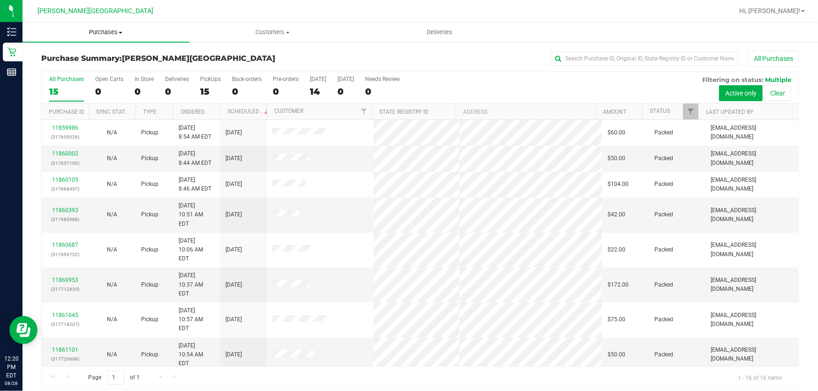
click at [103, 34] on span "Purchases" at bounding box center [106, 32] width 167 height 8
click at [80, 70] on li "Fulfillment" at bounding box center [106, 67] width 167 height 11
